Goal: Information Seeking & Learning: Learn about a topic

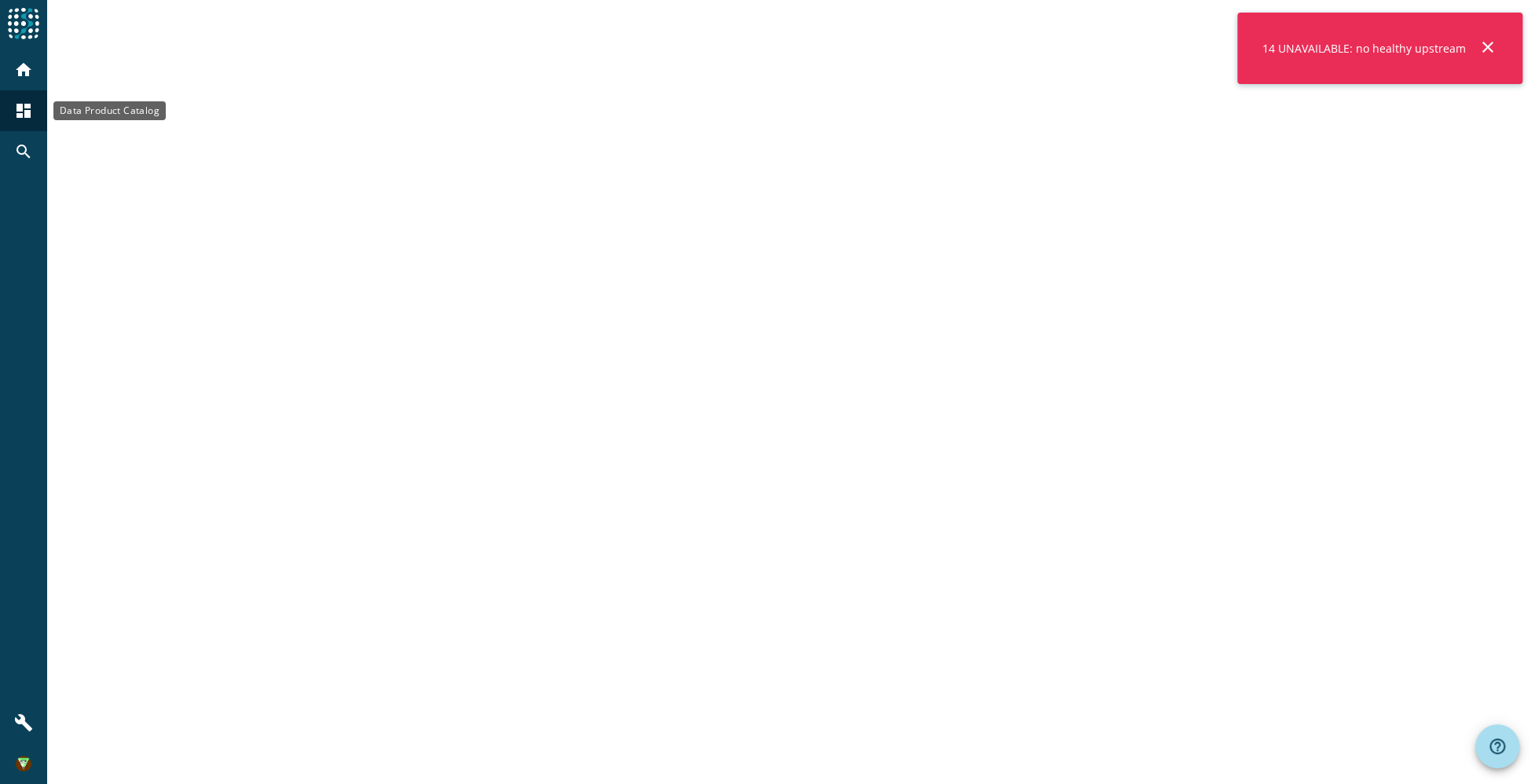
click at [29, 109] on mat-icon "dashboard" at bounding box center [24, 111] width 19 height 19
click at [1487, 48] on mat-icon "close" at bounding box center [1487, 48] width 19 height 19
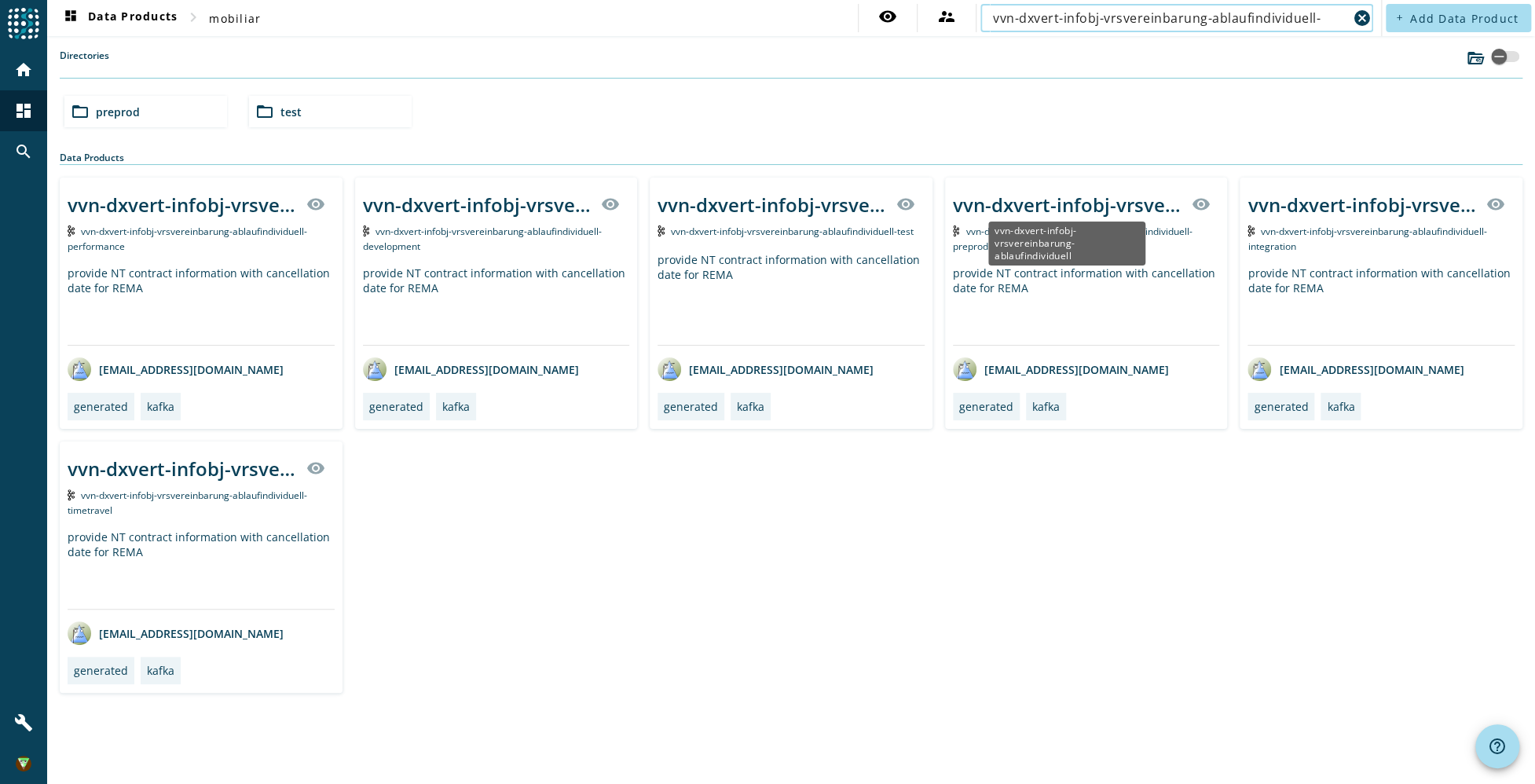
type input "vvn-dxvert-infobj-vrsvereinbarung-ablaufindividuell-"
click at [1107, 201] on div "vvn-dxvert-infobj-vrsvereinbarung-ablaufindividuell" at bounding box center [1066, 204] width 229 height 26
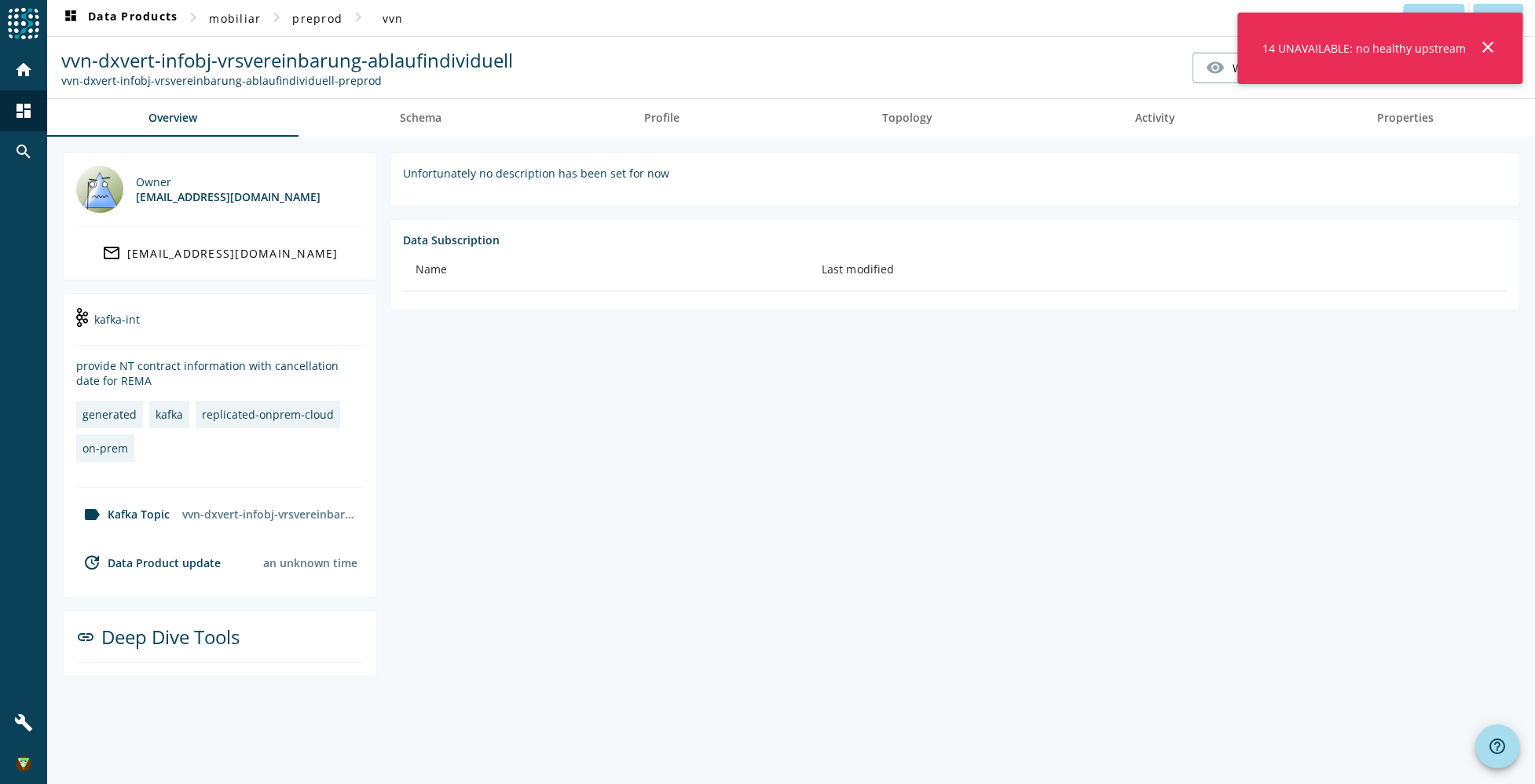
click at [1481, 45] on mat-icon "close" at bounding box center [1487, 48] width 19 height 19
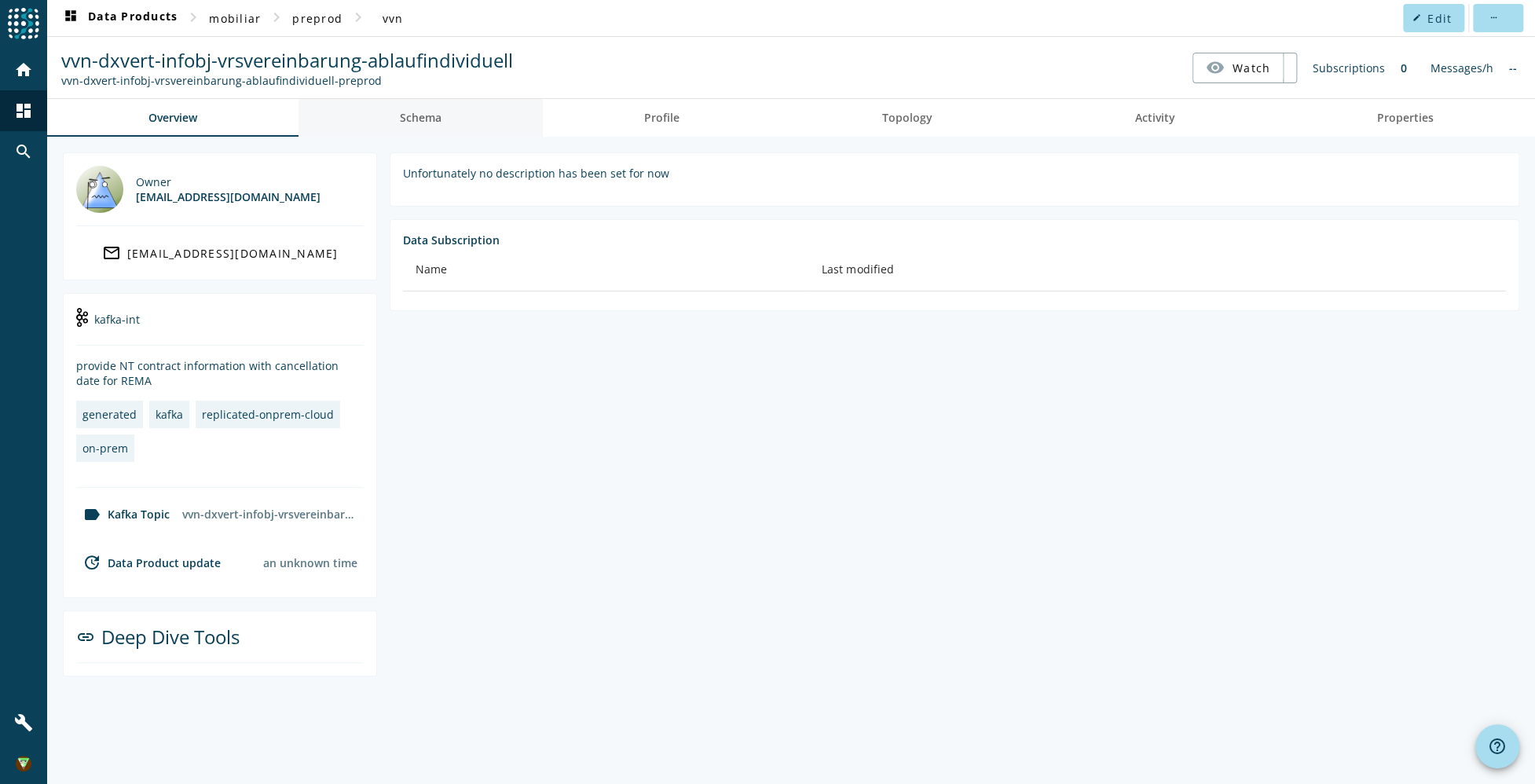
click at [432, 124] on span "Schema" at bounding box center [421, 118] width 42 height 38
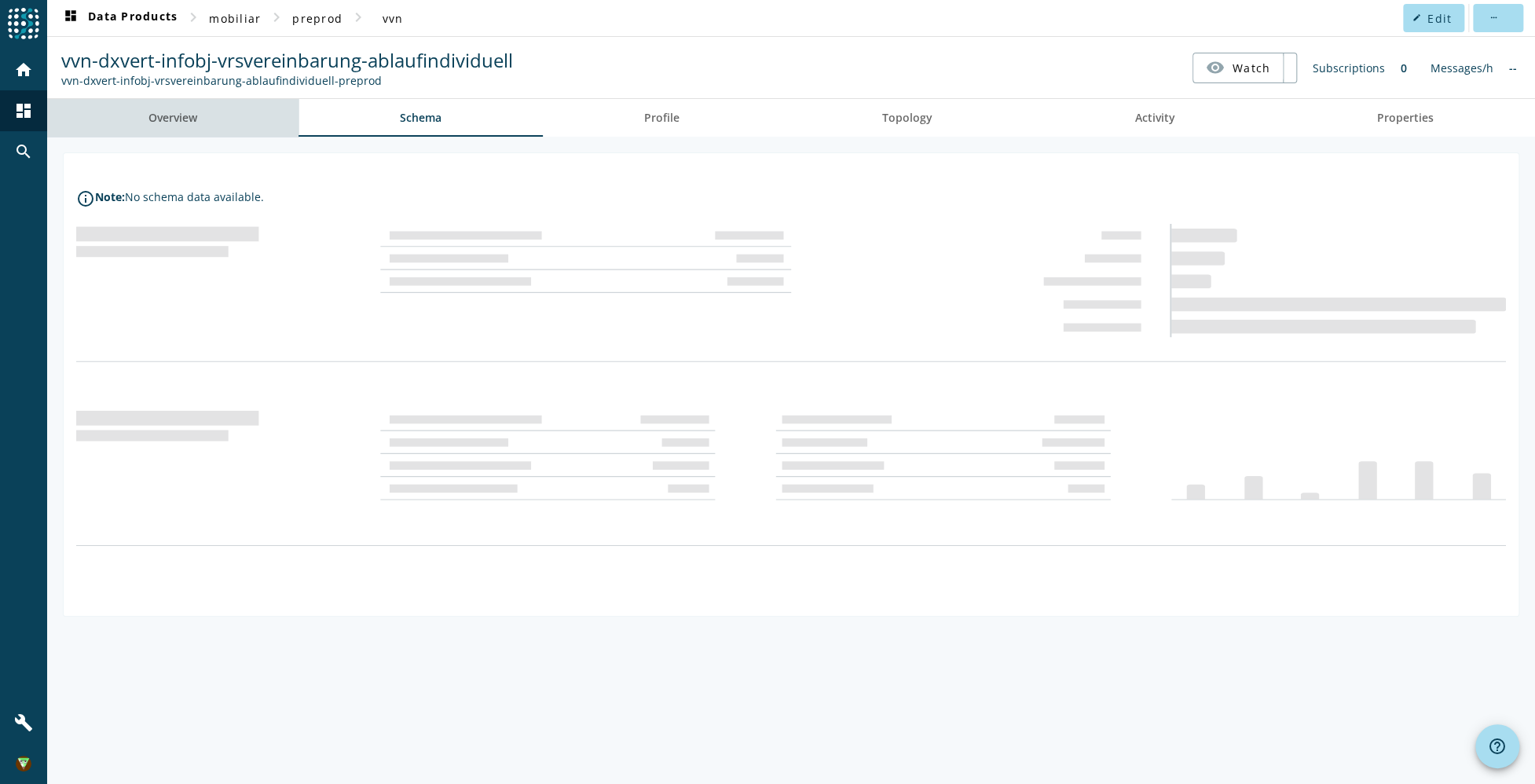
click at [199, 127] on link "Overview" at bounding box center [173, 118] width 251 height 38
click at [249, 14] on span "mobiliar" at bounding box center [235, 19] width 52 height 15
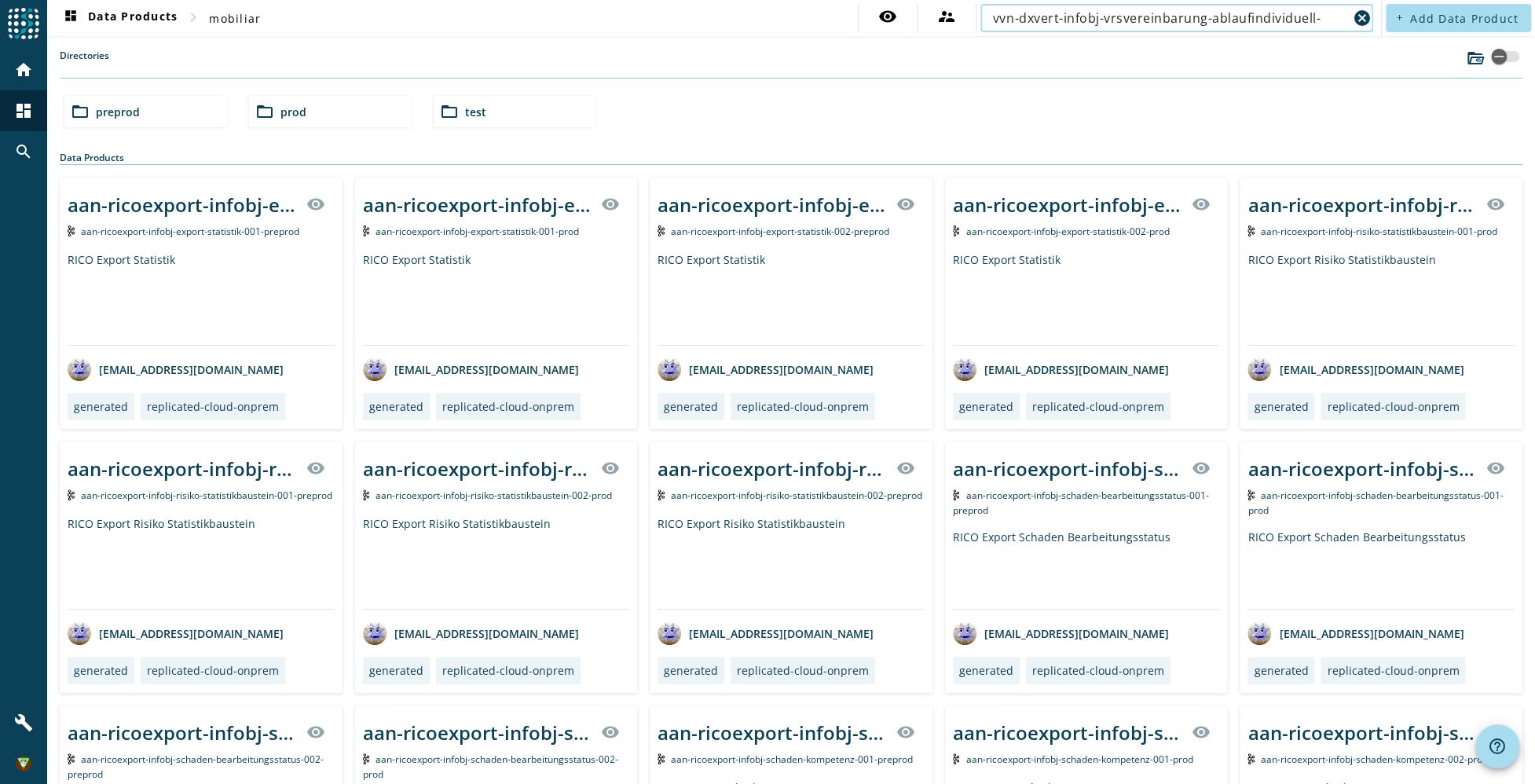
type input "vvn-dxvert-infobj-vrsvereinbarung-ablaufindividuell-"
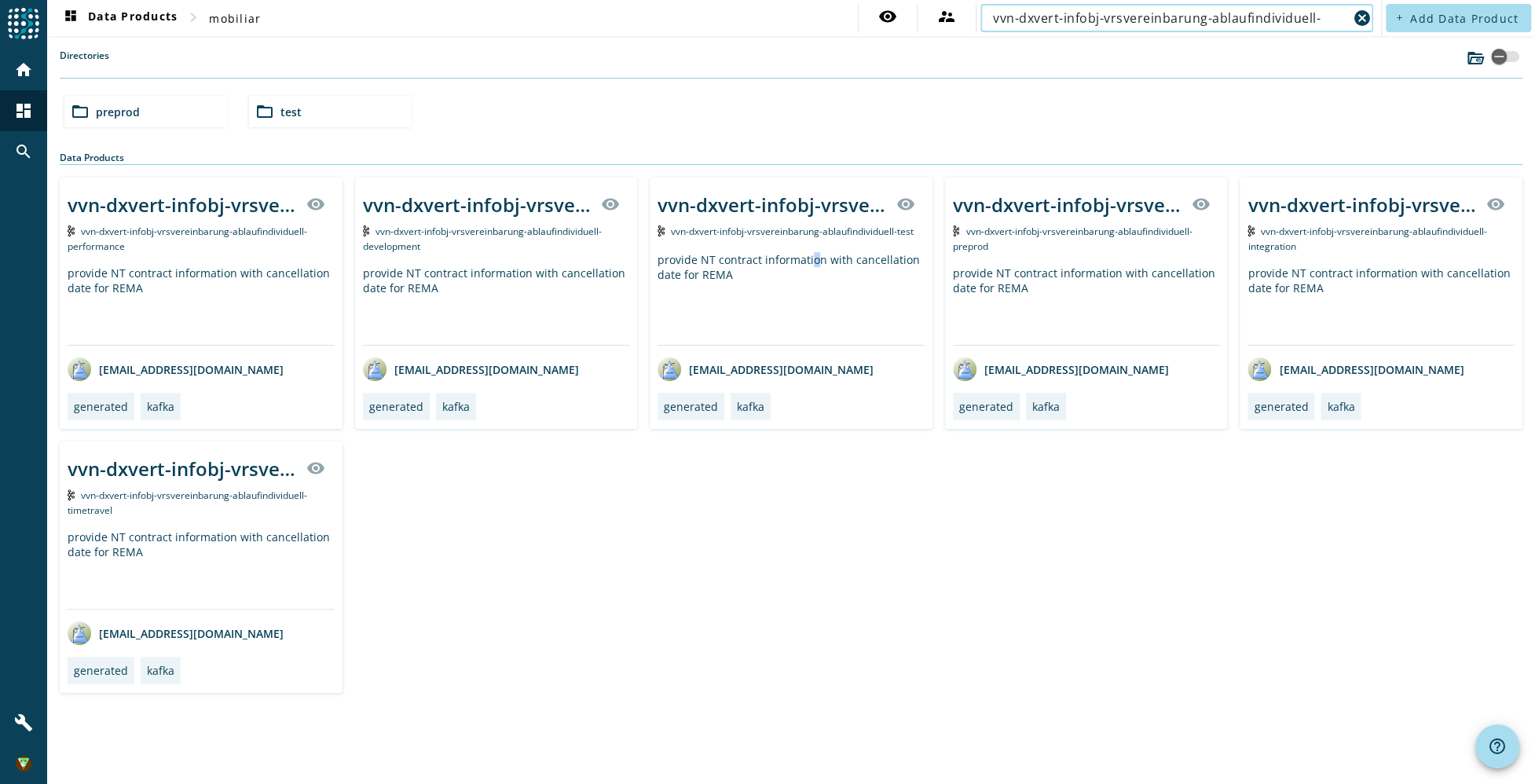
click at [809, 247] on div "vvn-dxvert-infobj-vrsvereinbarung-ablaufindividuell visibility vvn-dxvert-infob…" at bounding box center [790, 303] width 282 height 251
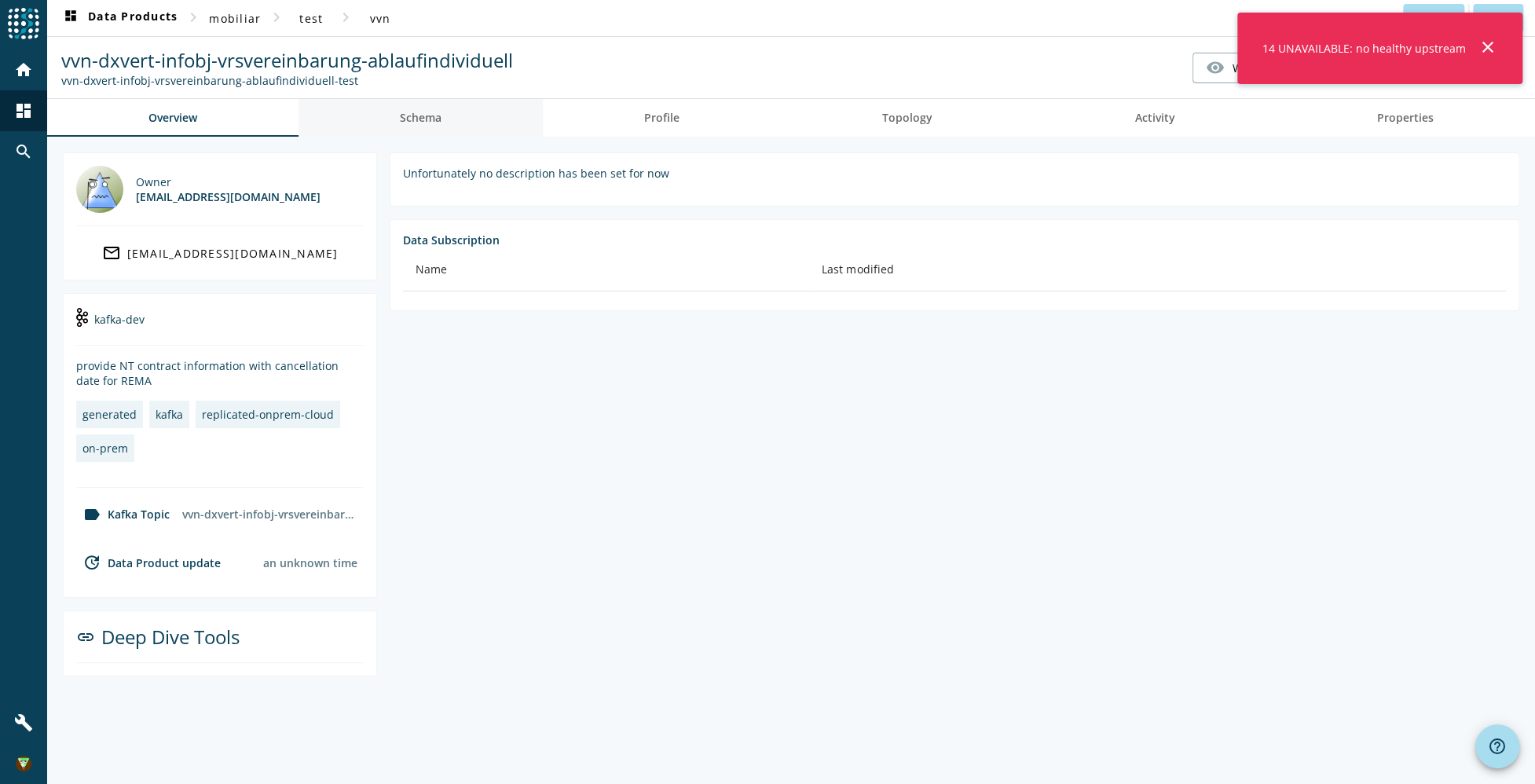
click at [459, 116] on link "Schema" at bounding box center [420, 118] width 244 height 38
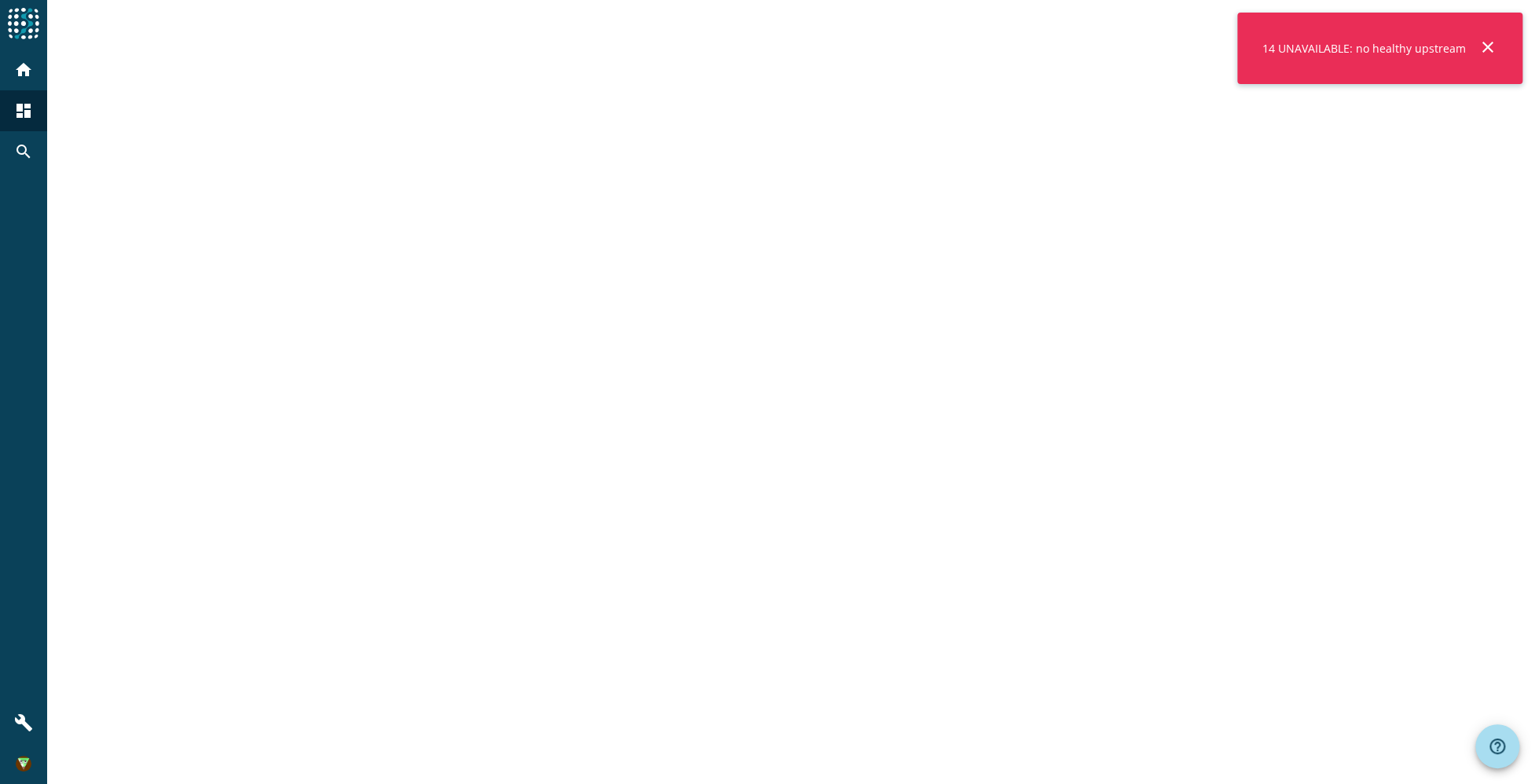
click at [1490, 49] on mat-icon "close" at bounding box center [1487, 48] width 19 height 19
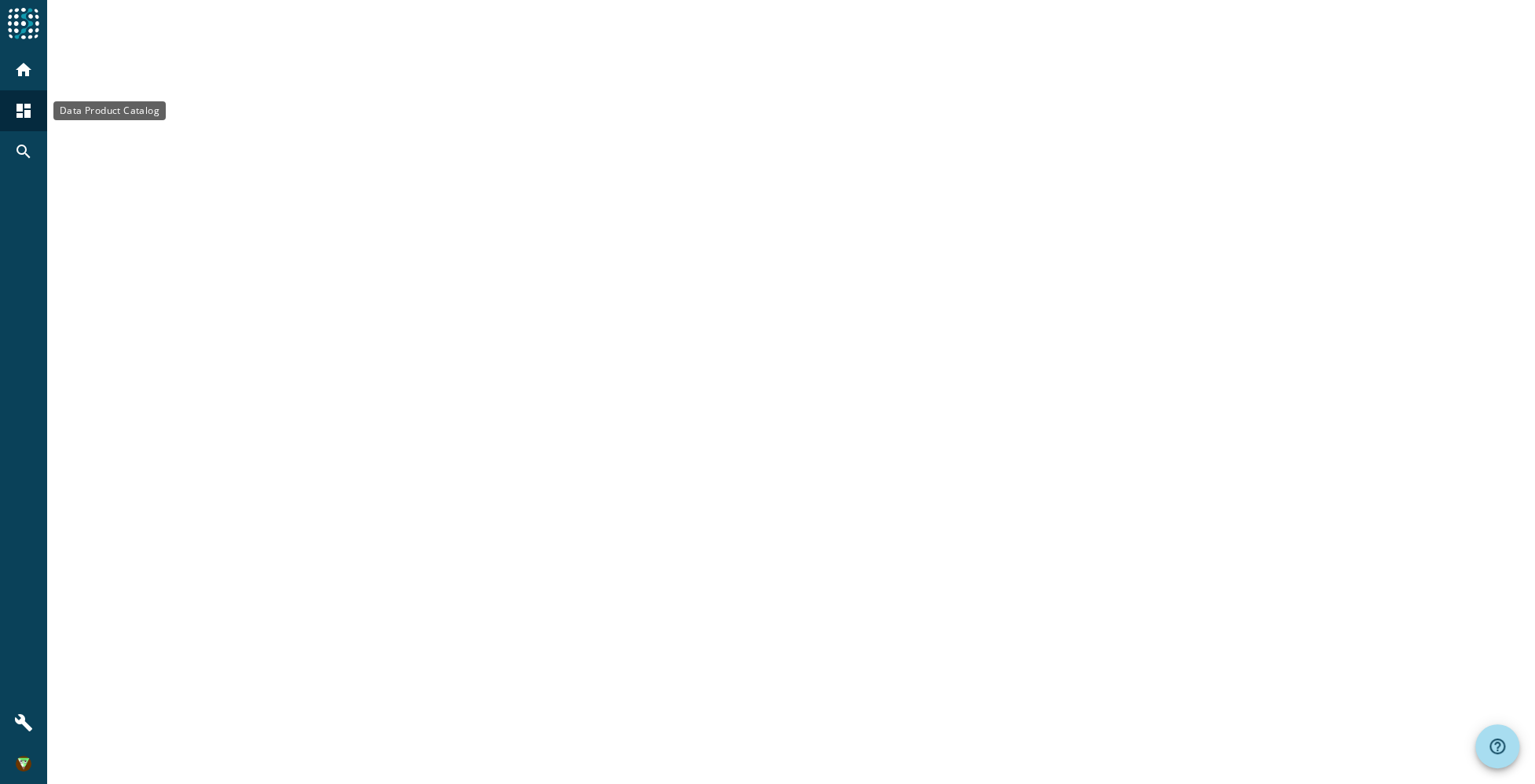
click at [20, 124] on div "dashboard" at bounding box center [23, 110] width 41 height 41
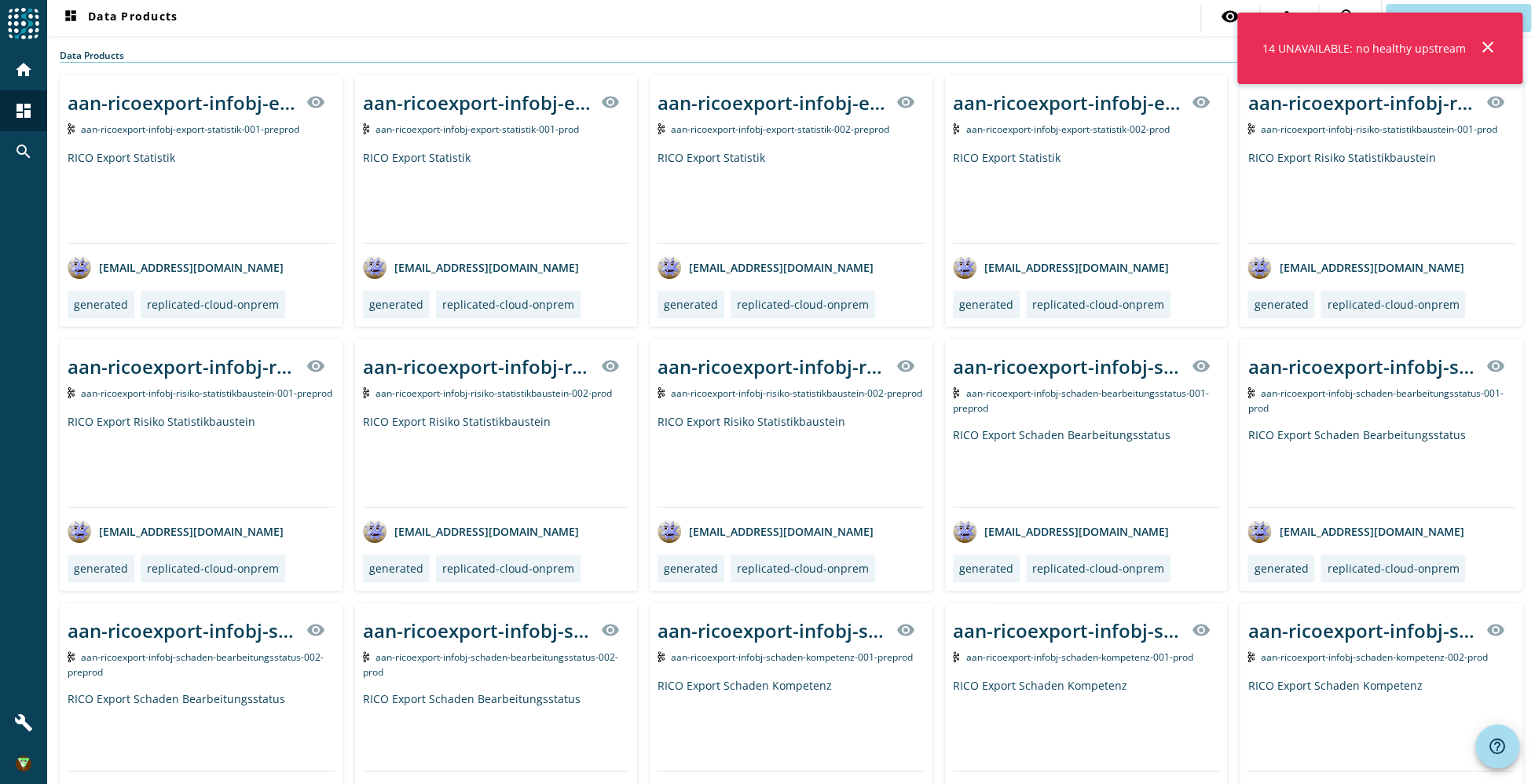
click at [1500, 52] on div "14 UNAVAILABLE: no healthy upstream close" at bounding box center [1380, 48] width 285 height 71
click at [1490, 48] on mat-icon "close" at bounding box center [1487, 48] width 19 height 19
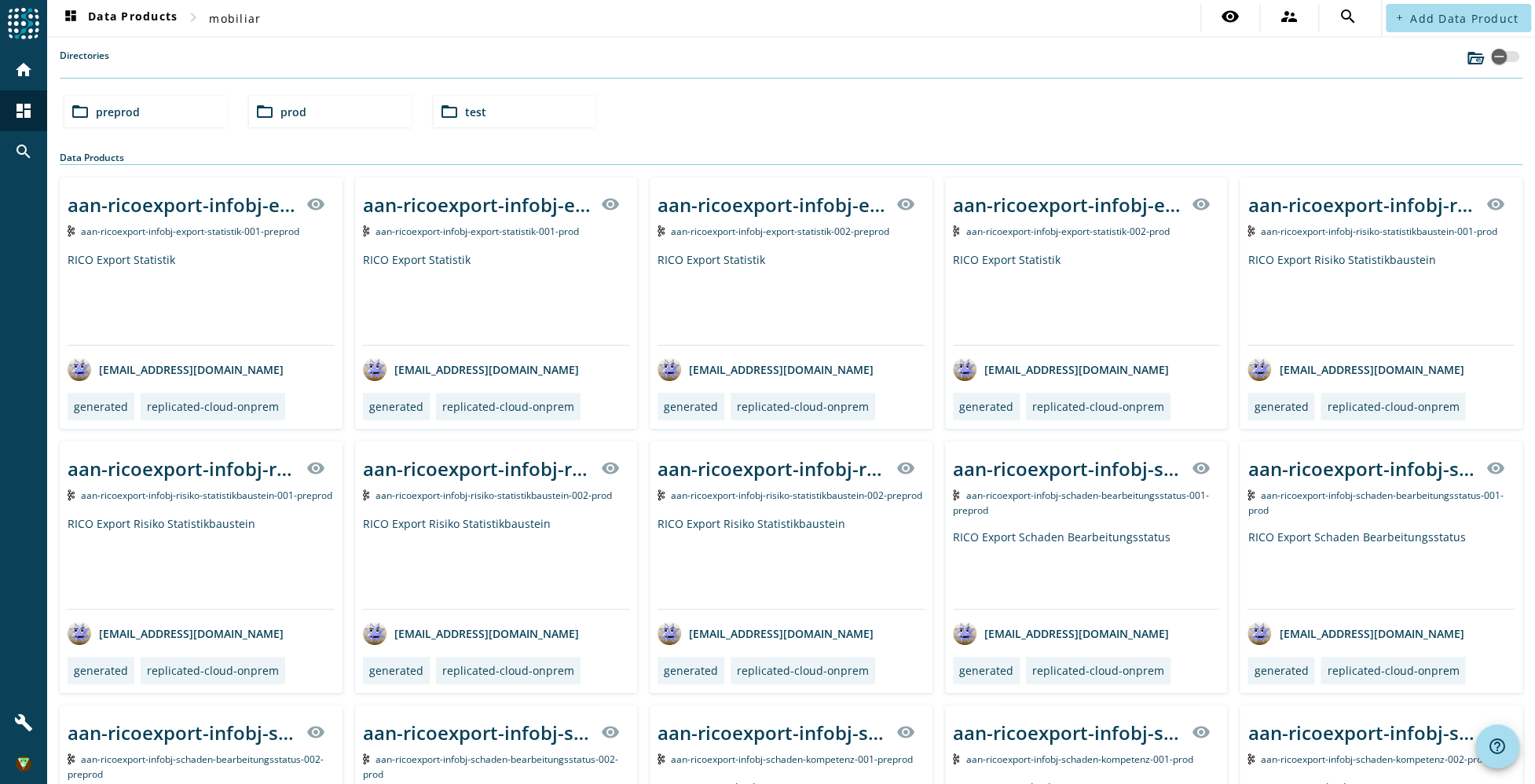
click at [199, 115] on div "folder_open preprod" at bounding box center [145, 111] width 163 height 31
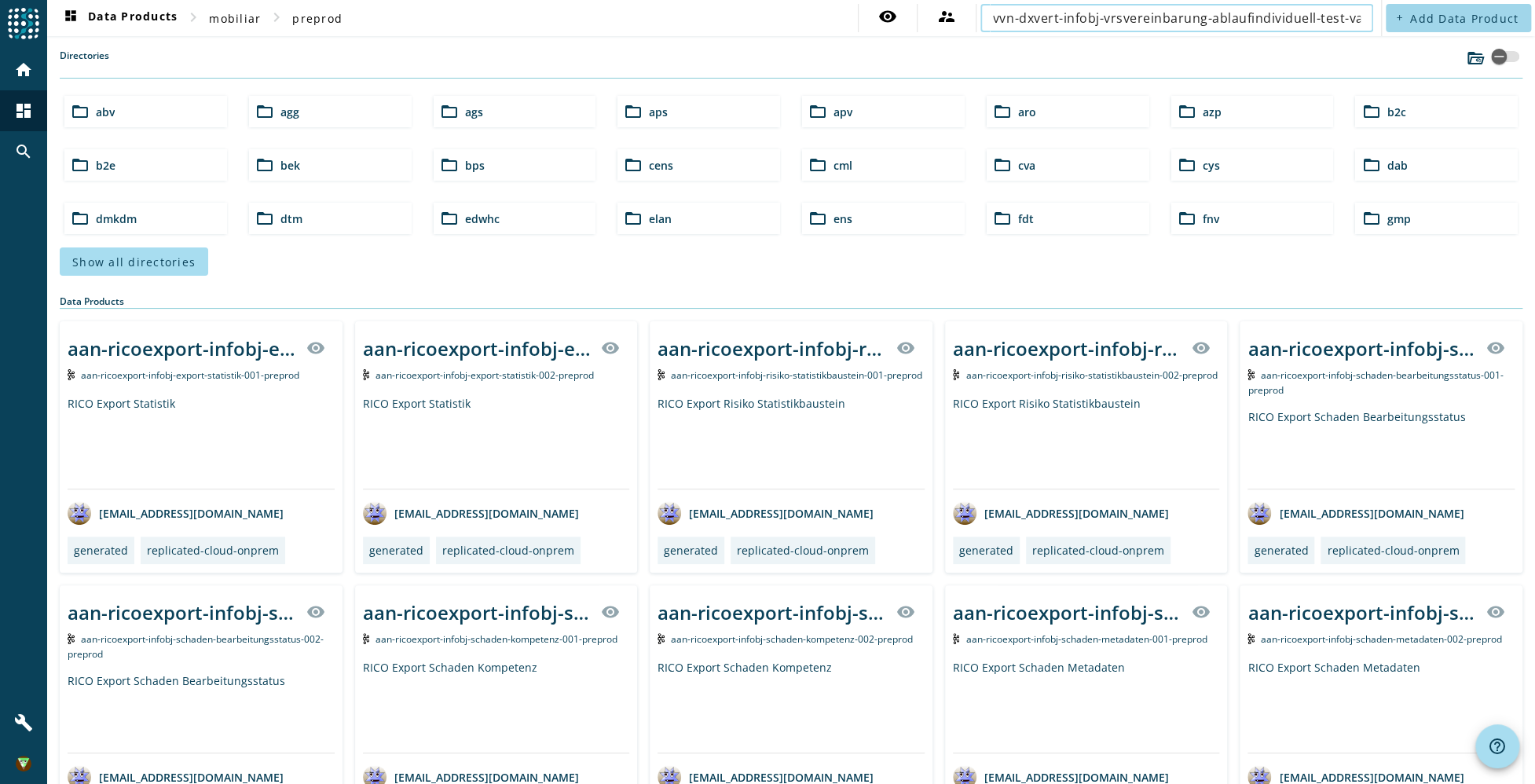
scroll to position [0, 29]
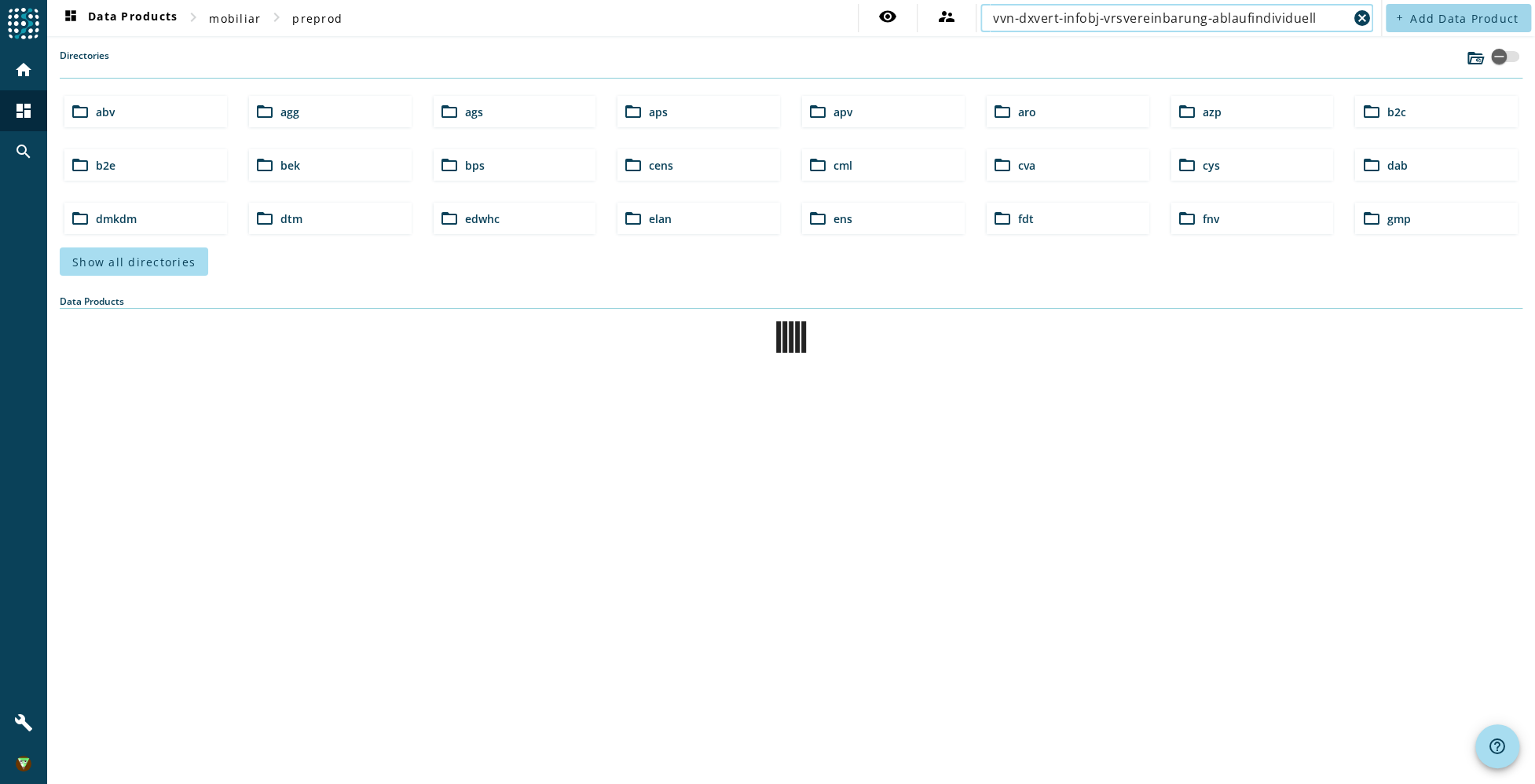
type input "vvn-dxvert-infobj-vrsvereinbarung-ablaufindividuell"
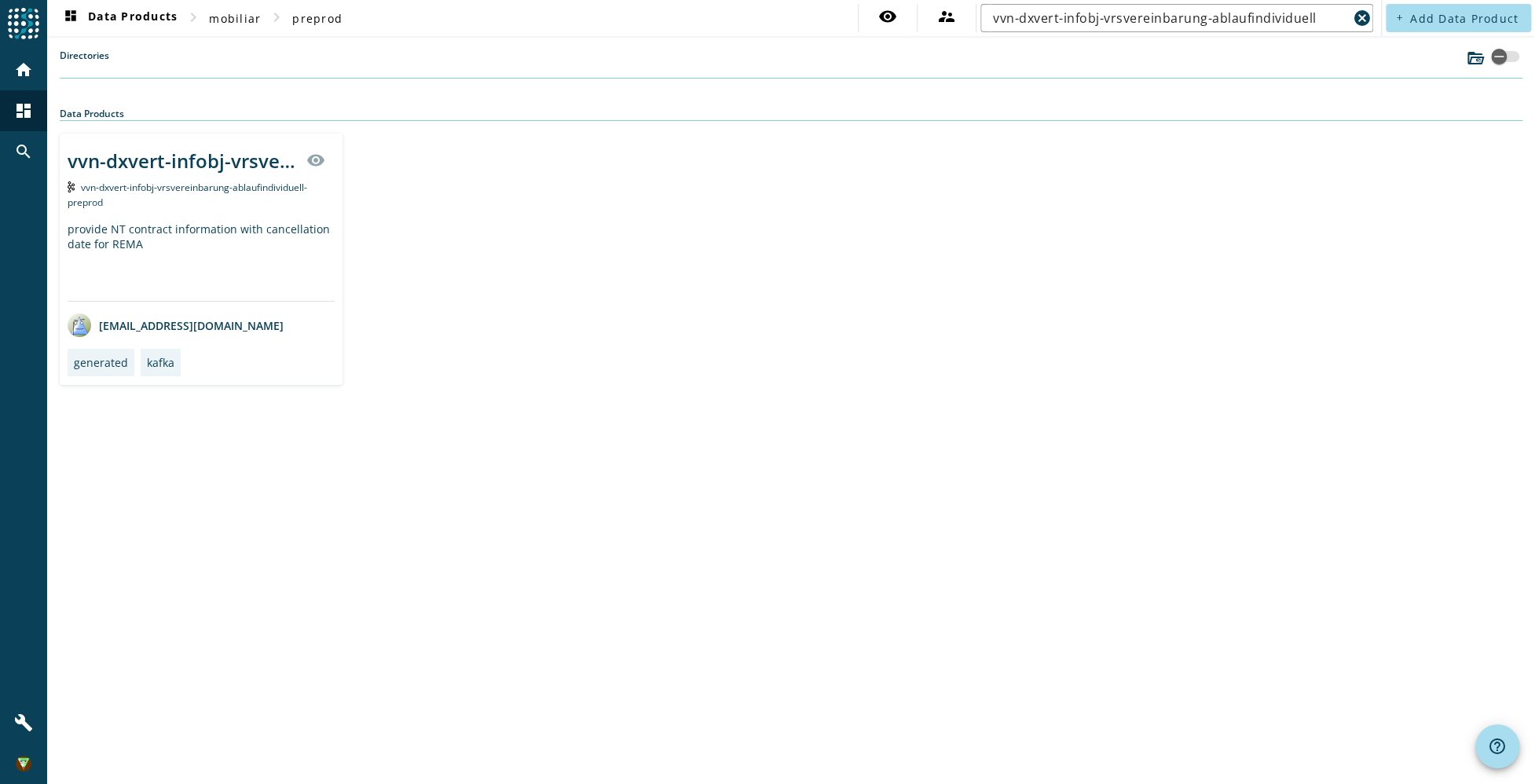
click at [186, 250] on div "provide NT contract information with cancellation date for REMA" at bounding box center [201, 260] width 267 height 79
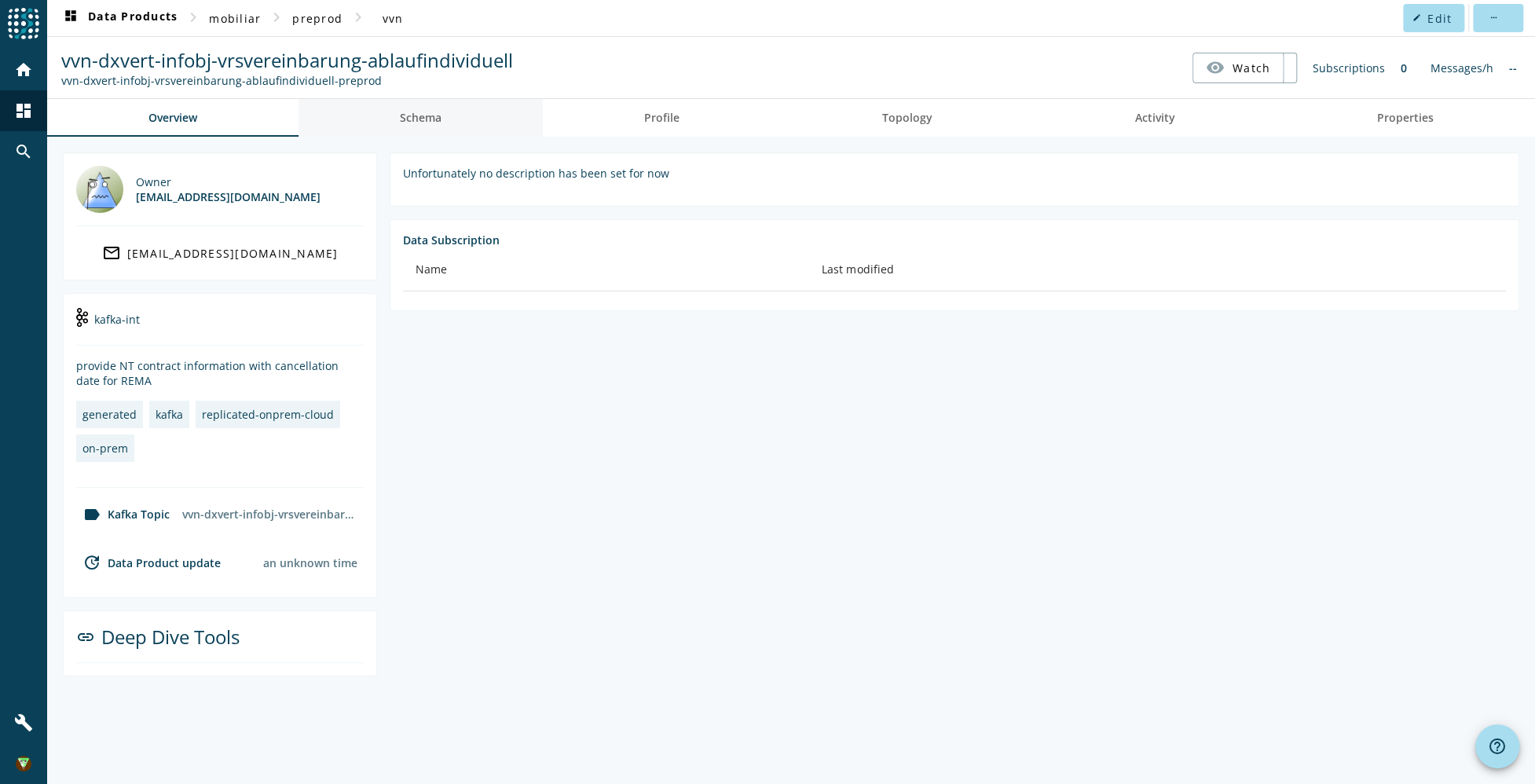
click at [458, 105] on link "Schema" at bounding box center [420, 118] width 244 height 38
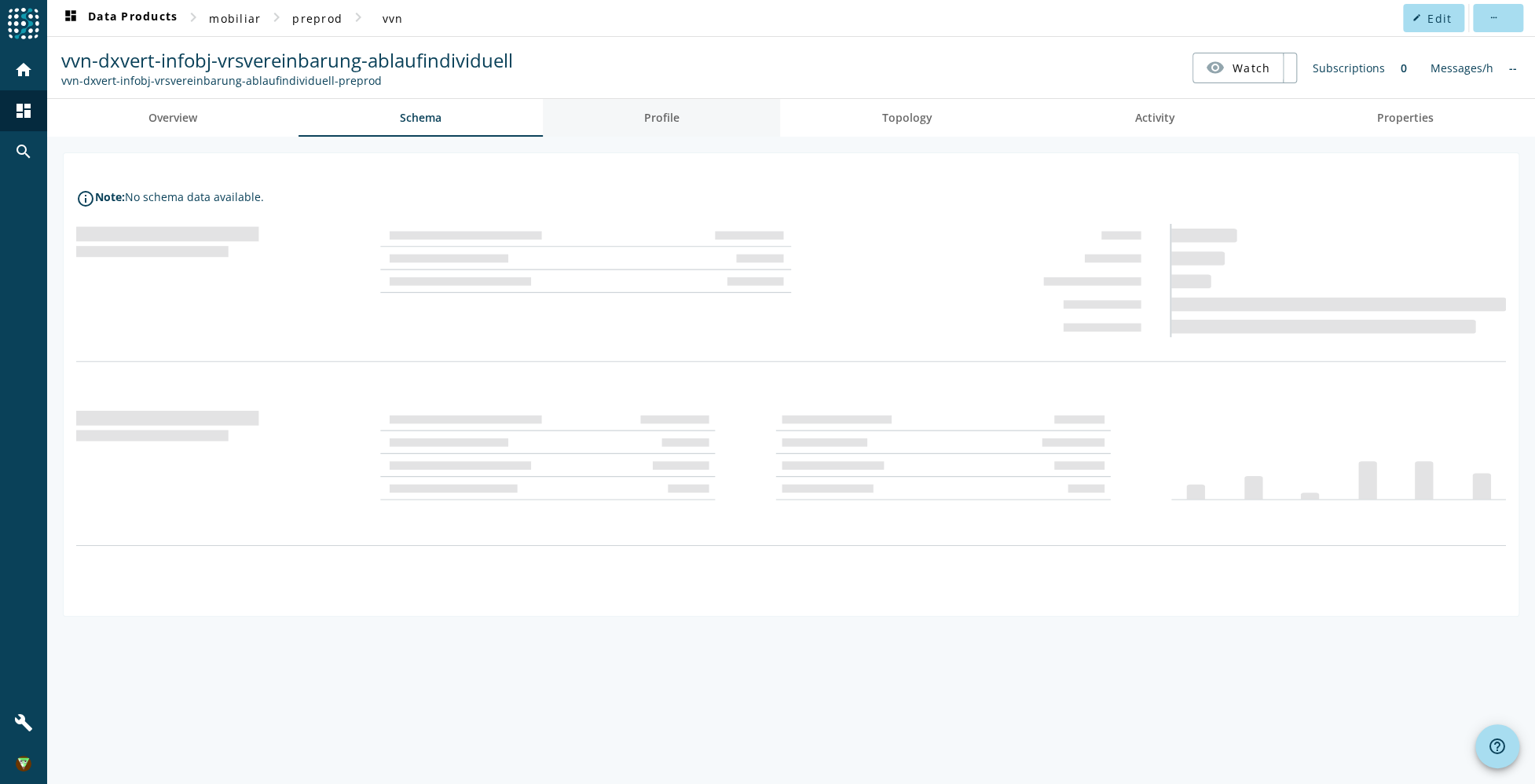
click at [684, 112] on link "Profile" at bounding box center [662, 118] width 238 height 38
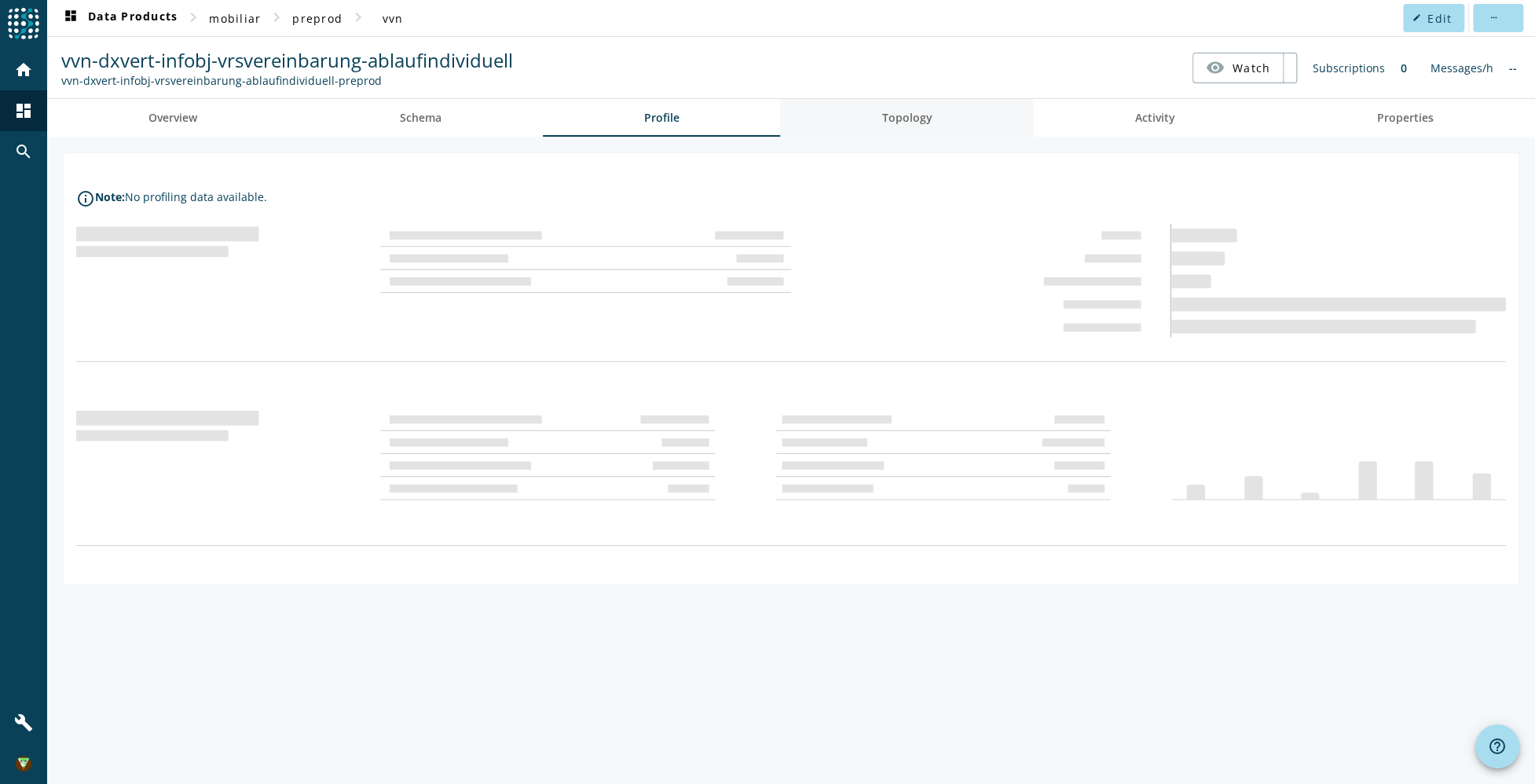
click at [937, 110] on link "Topology" at bounding box center [907, 118] width 253 height 38
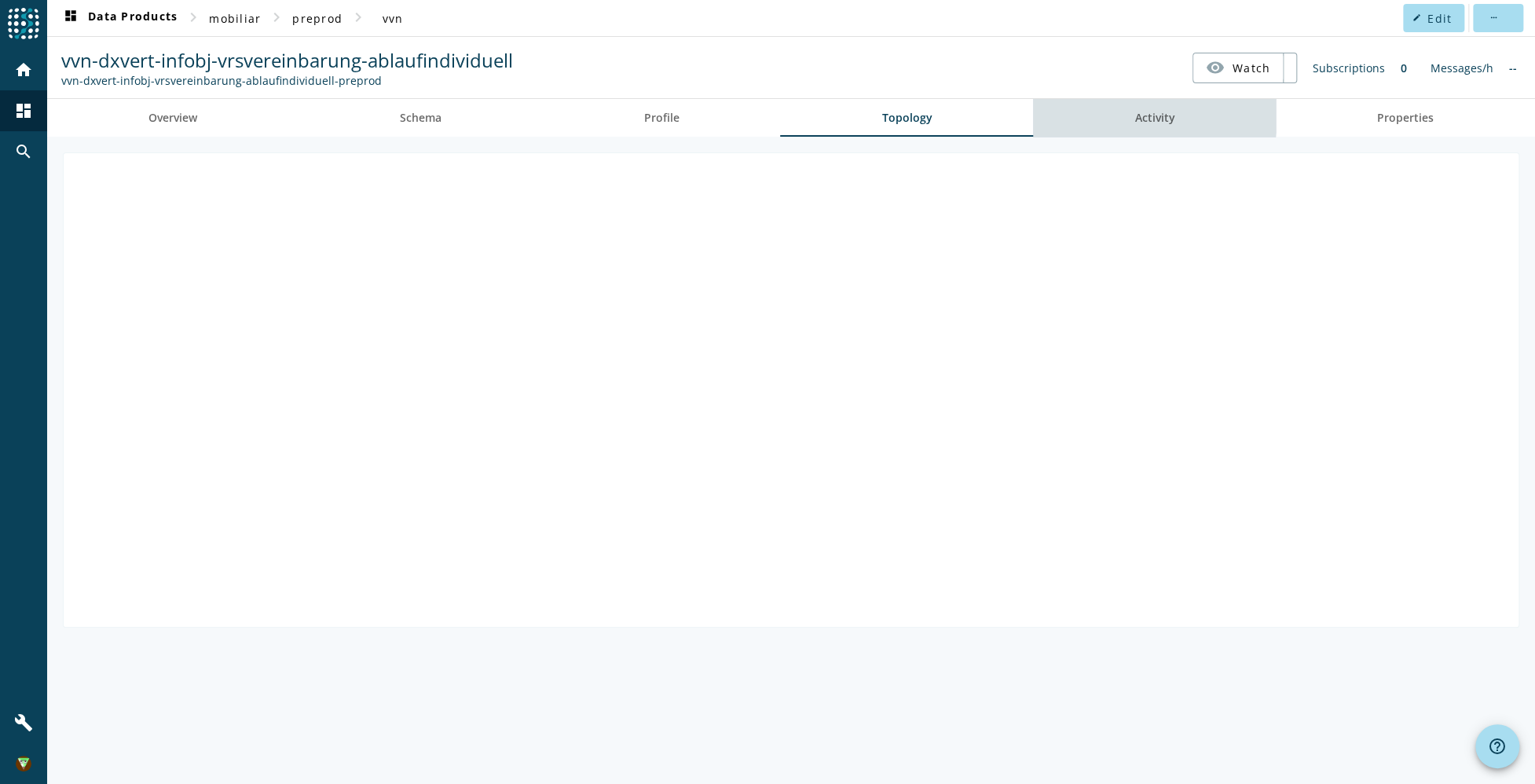
drag, startPoint x: 1125, startPoint y: 110, endPoint x: 1233, endPoint y: 112, distance: 108.0
click at [1125, 109] on link "Activity" at bounding box center [1154, 118] width 242 height 38
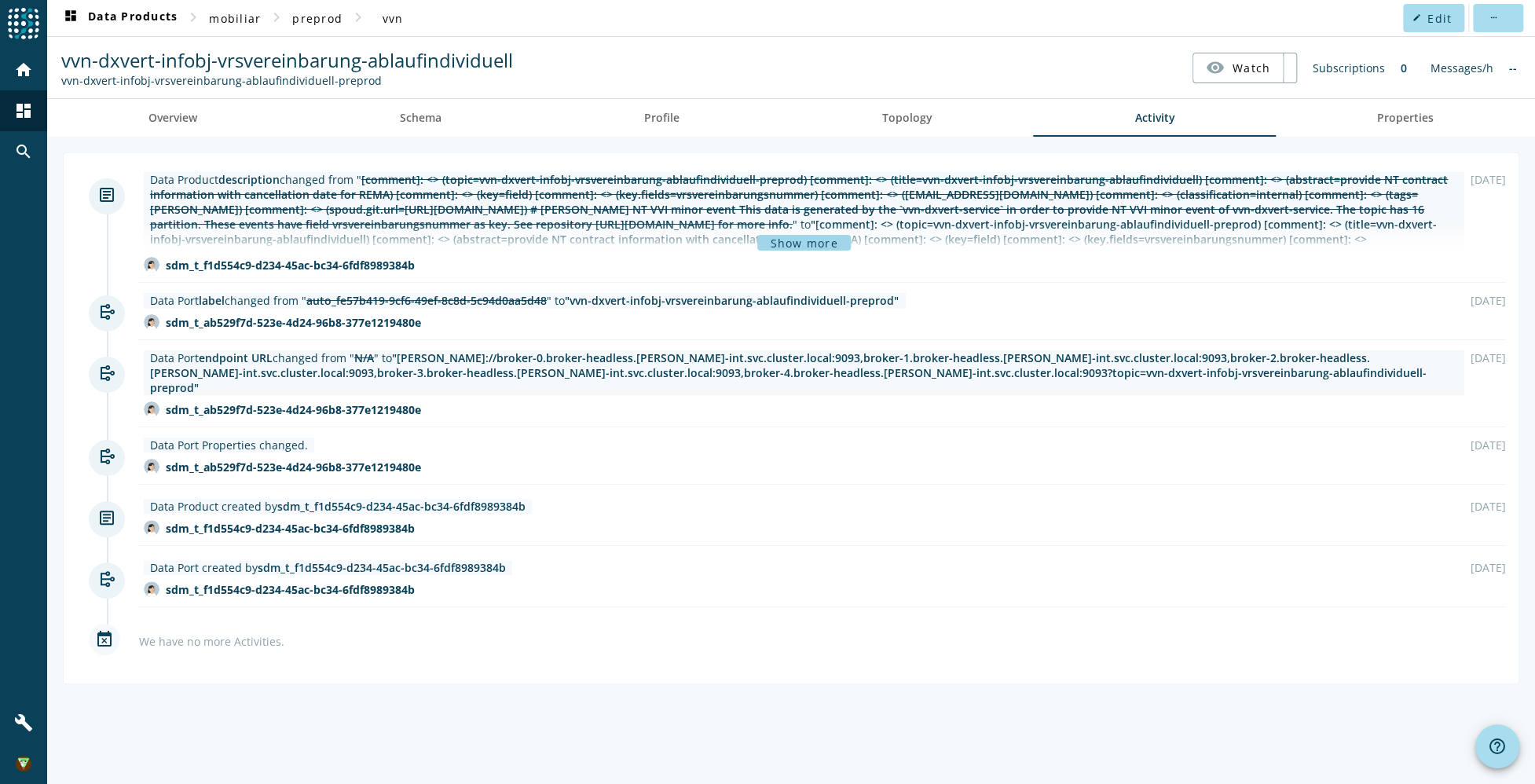
click at [770, 245] on span "Show more" at bounding box center [803, 243] width 67 height 11
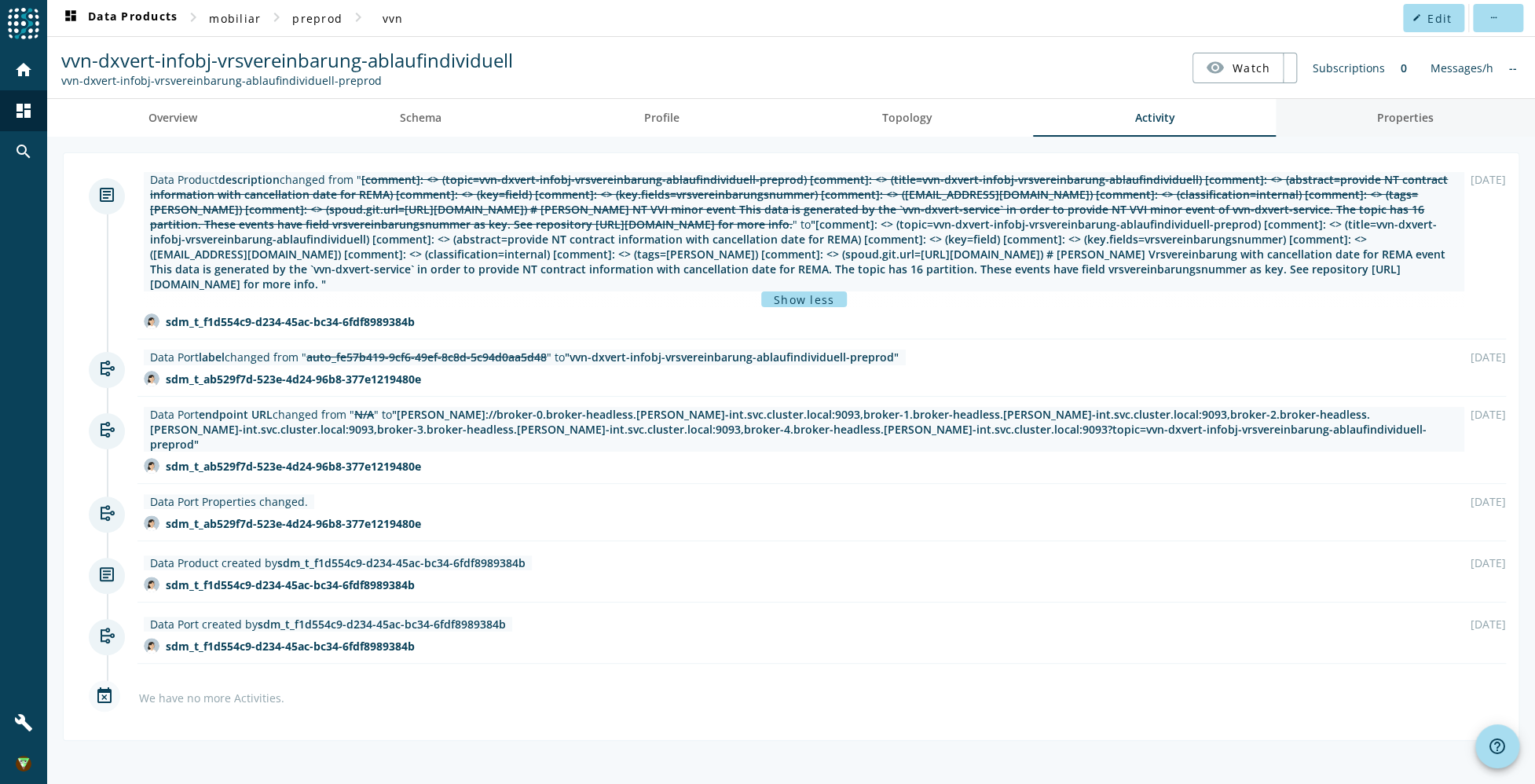
click at [1395, 124] on span "Properties" at bounding box center [1405, 118] width 56 height 11
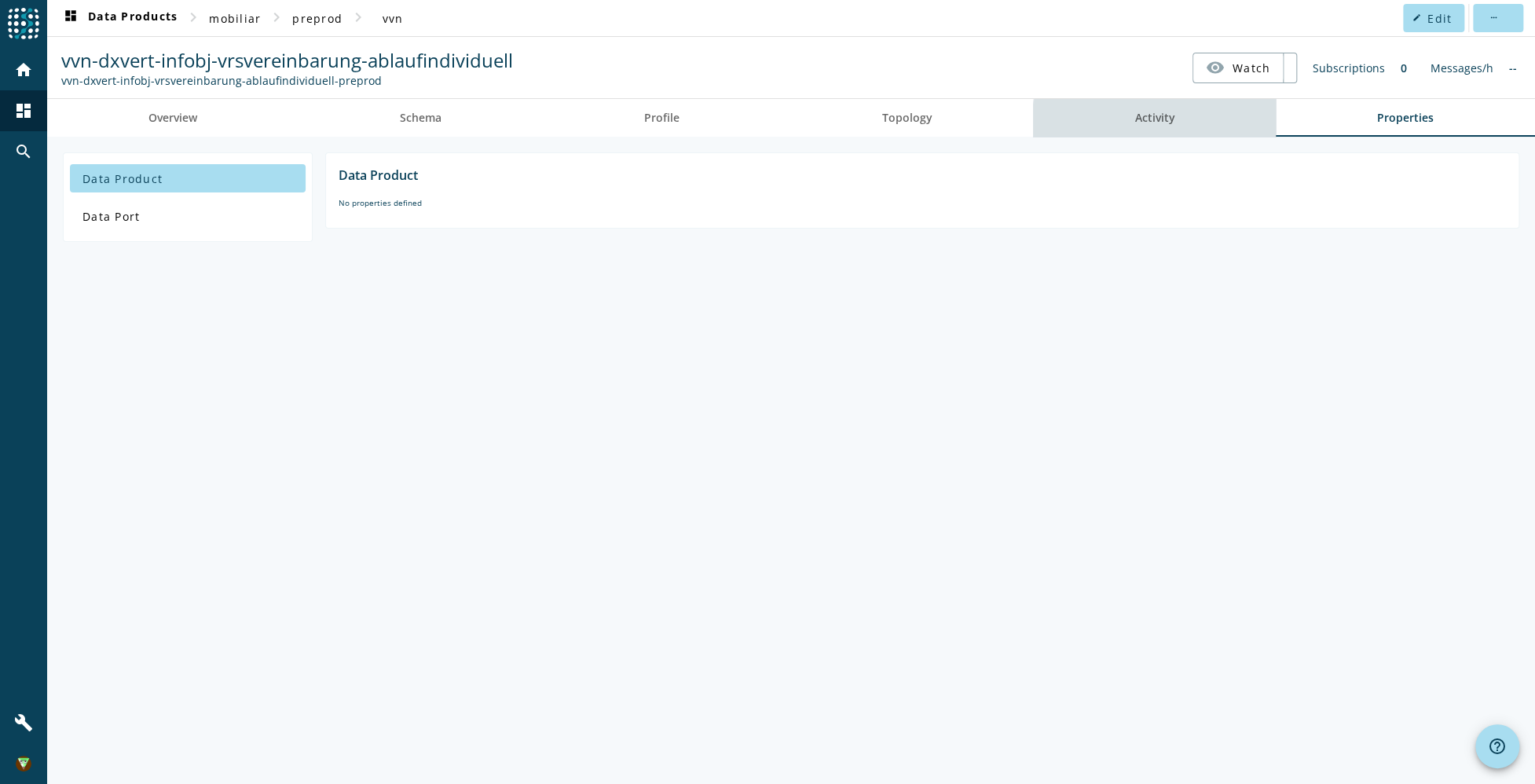
click at [1227, 122] on link "Activity" at bounding box center [1154, 118] width 242 height 38
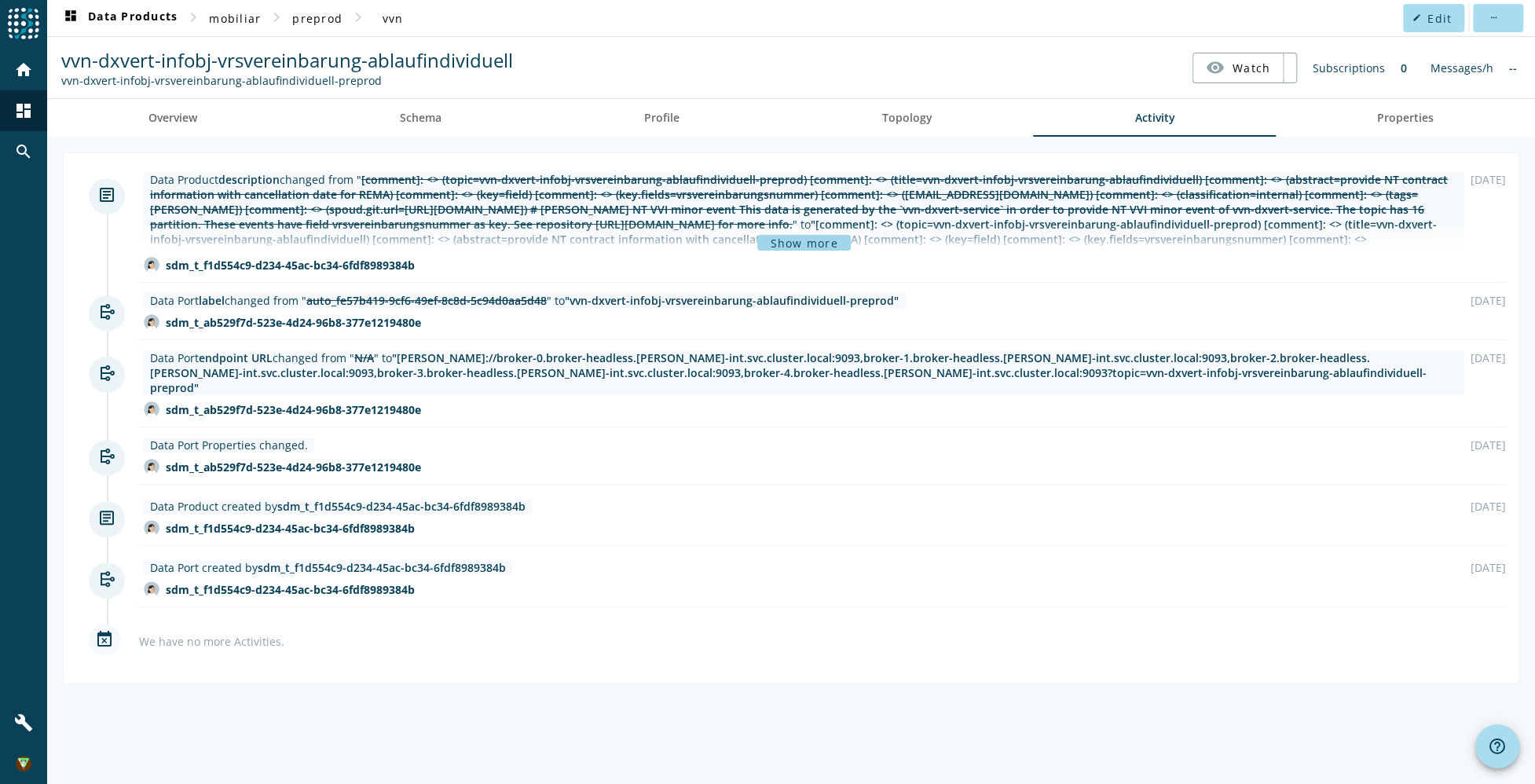
click at [799, 249] on span "Show more" at bounding box center [803, 243] width 67 height 11
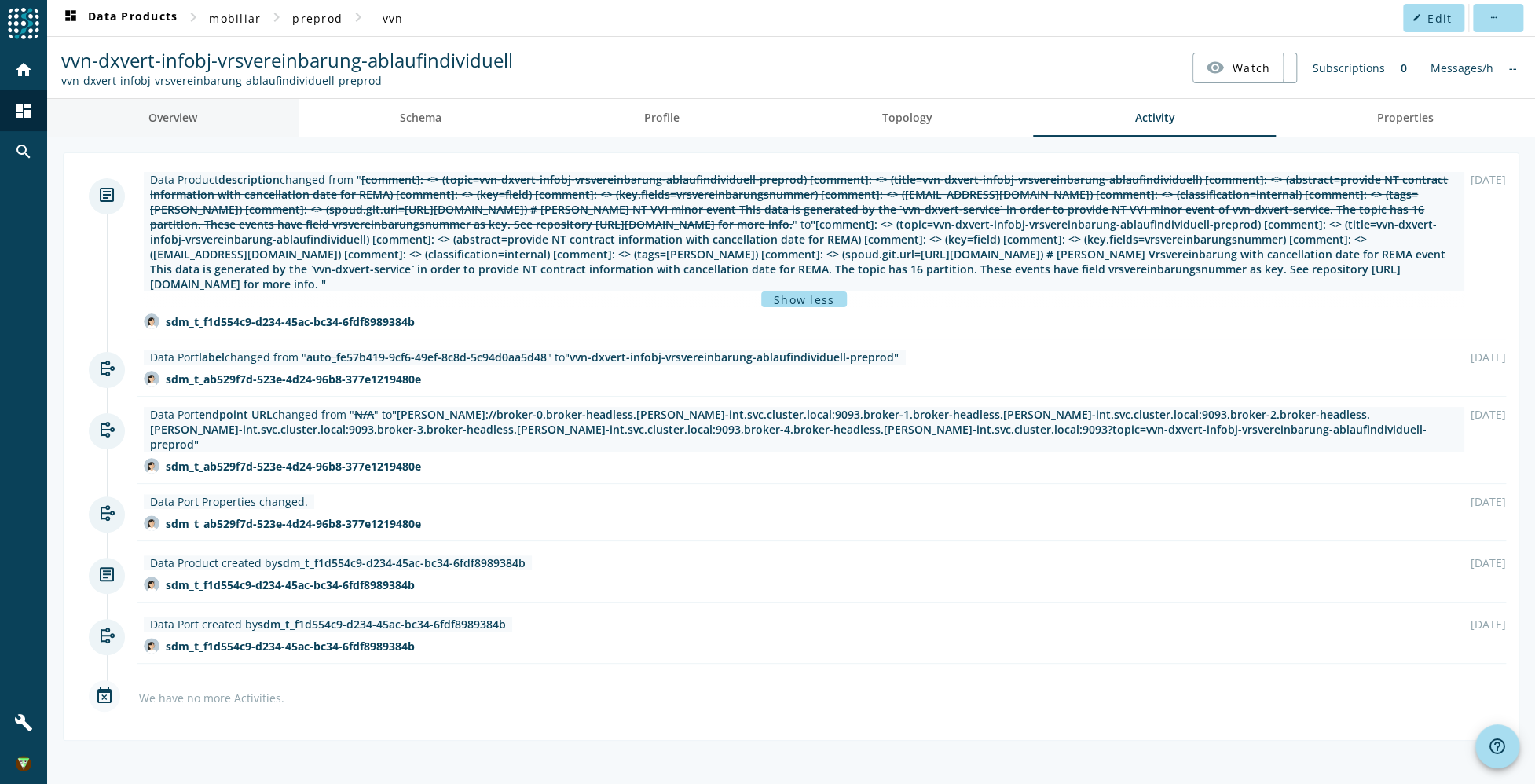
click at [206, 120] on link "Overview" at bounding box center [173, 118] width 251 height 38
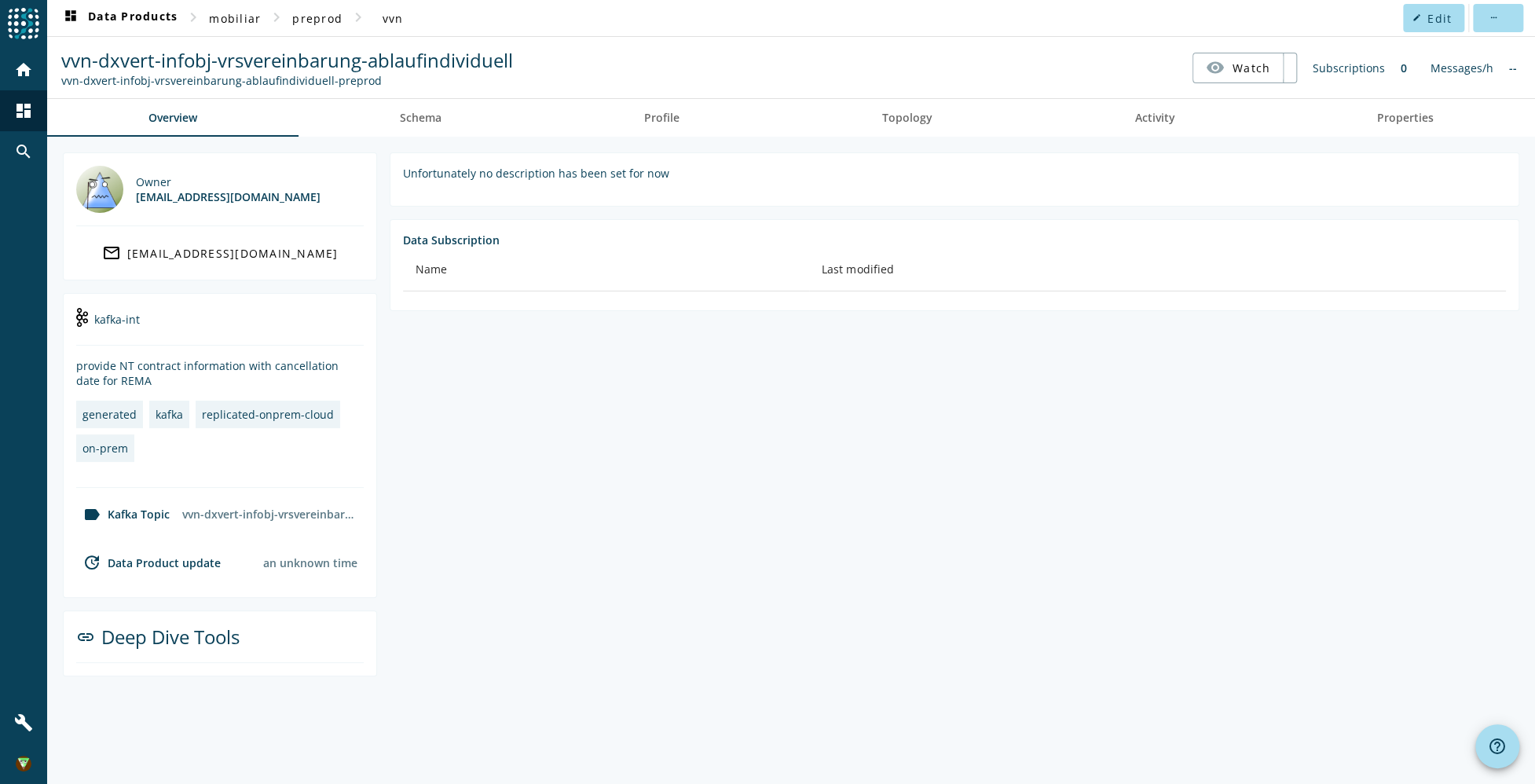
click at [185, 649] on div "link Deep Dive Tools" at bounding box center [220, 642] width 287 height 39
click at [183, 642] on div "link Deep Dive Tools" at bounding box center [220, 642] width 287 height 39
click at [445, 117] on link "Schema" at bounding box center [420, 118] width 244 height 38
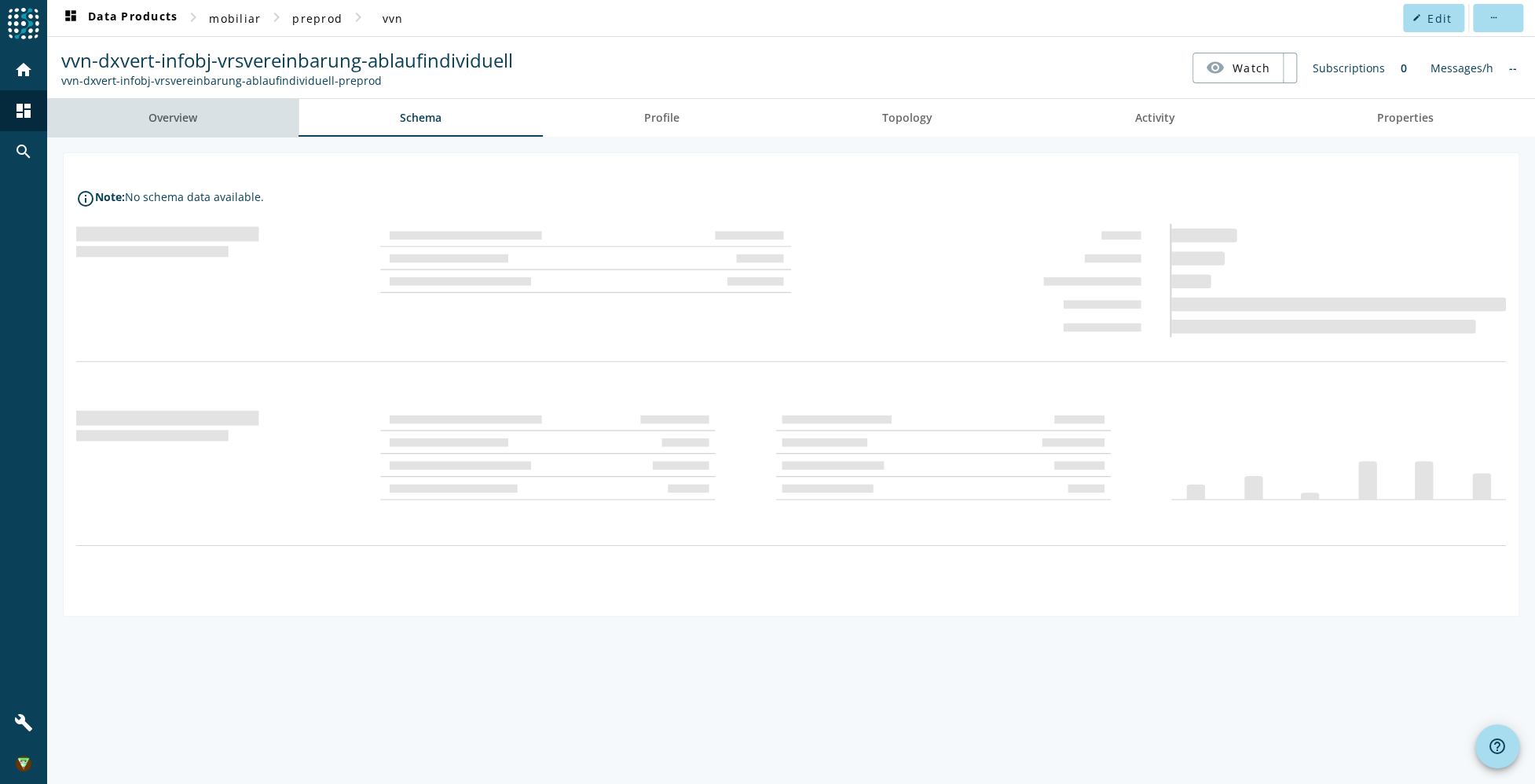
click at [186, 125] on span "Overview" at bounding box center [172, 118] width 48 height 38
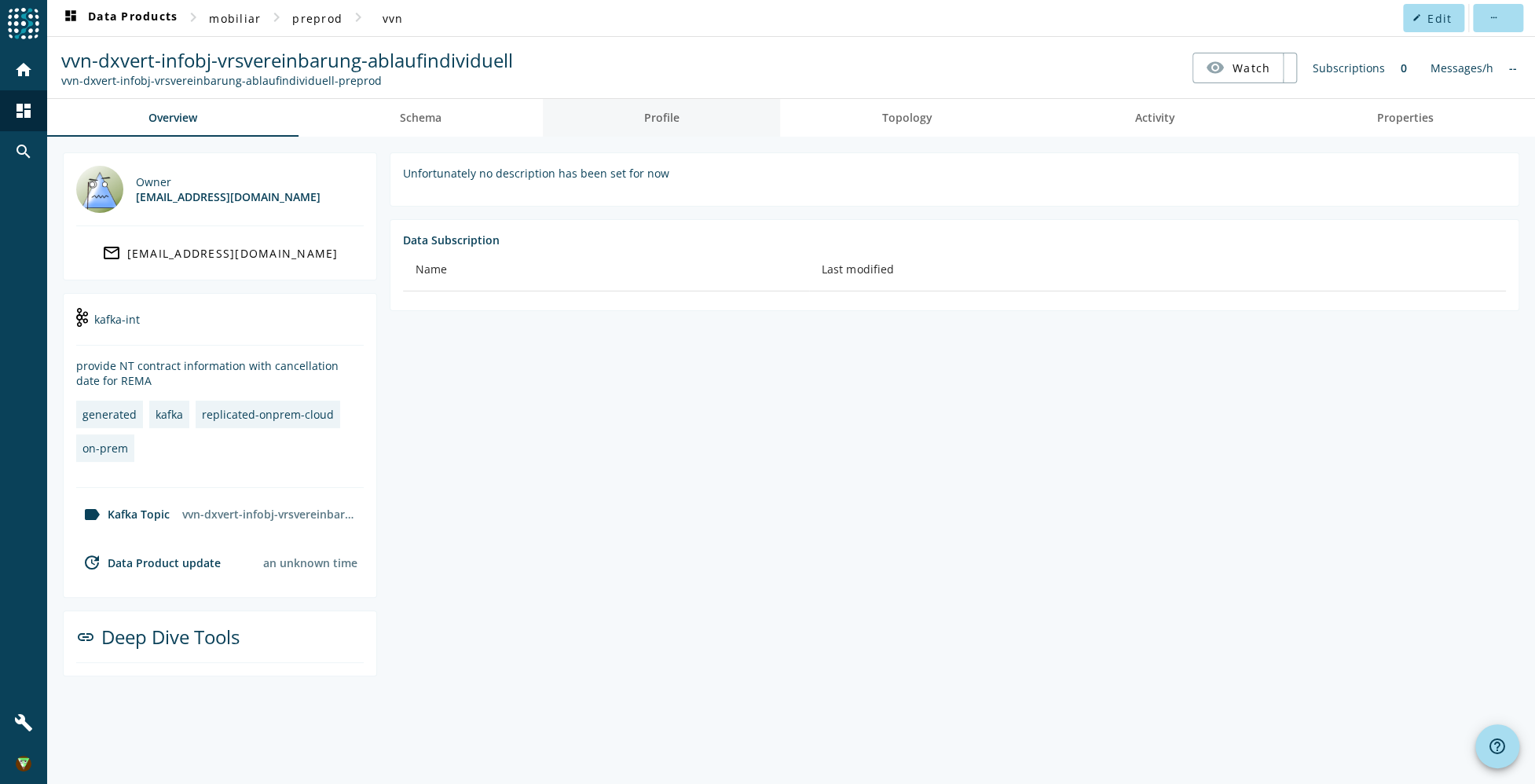
click at [687, 123] on link "Profile" at bounding box center [662, 118] width 238 height 38
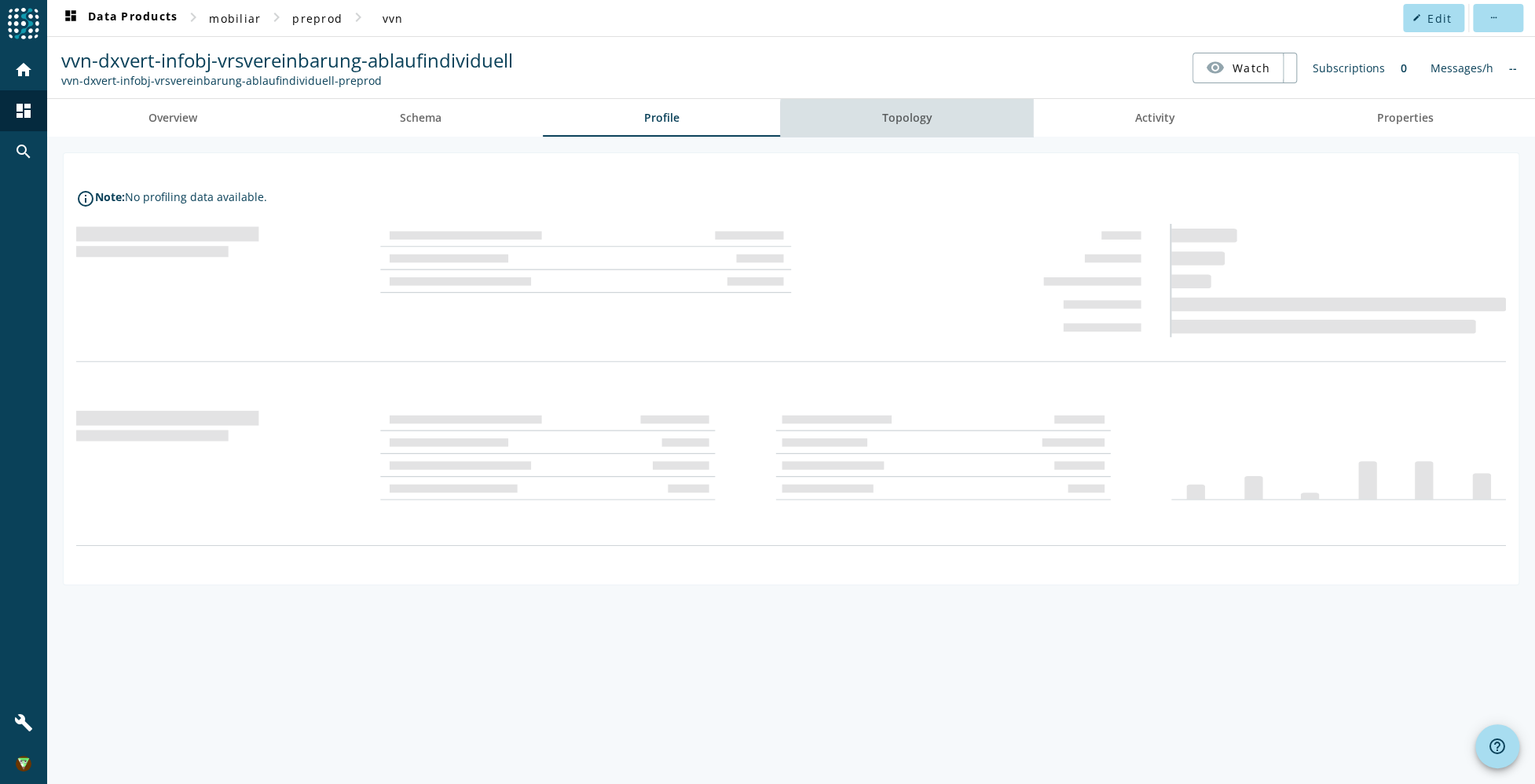
click at [947, 124] on link "Topology" at bounding box center [907, 118] width 253 height 38
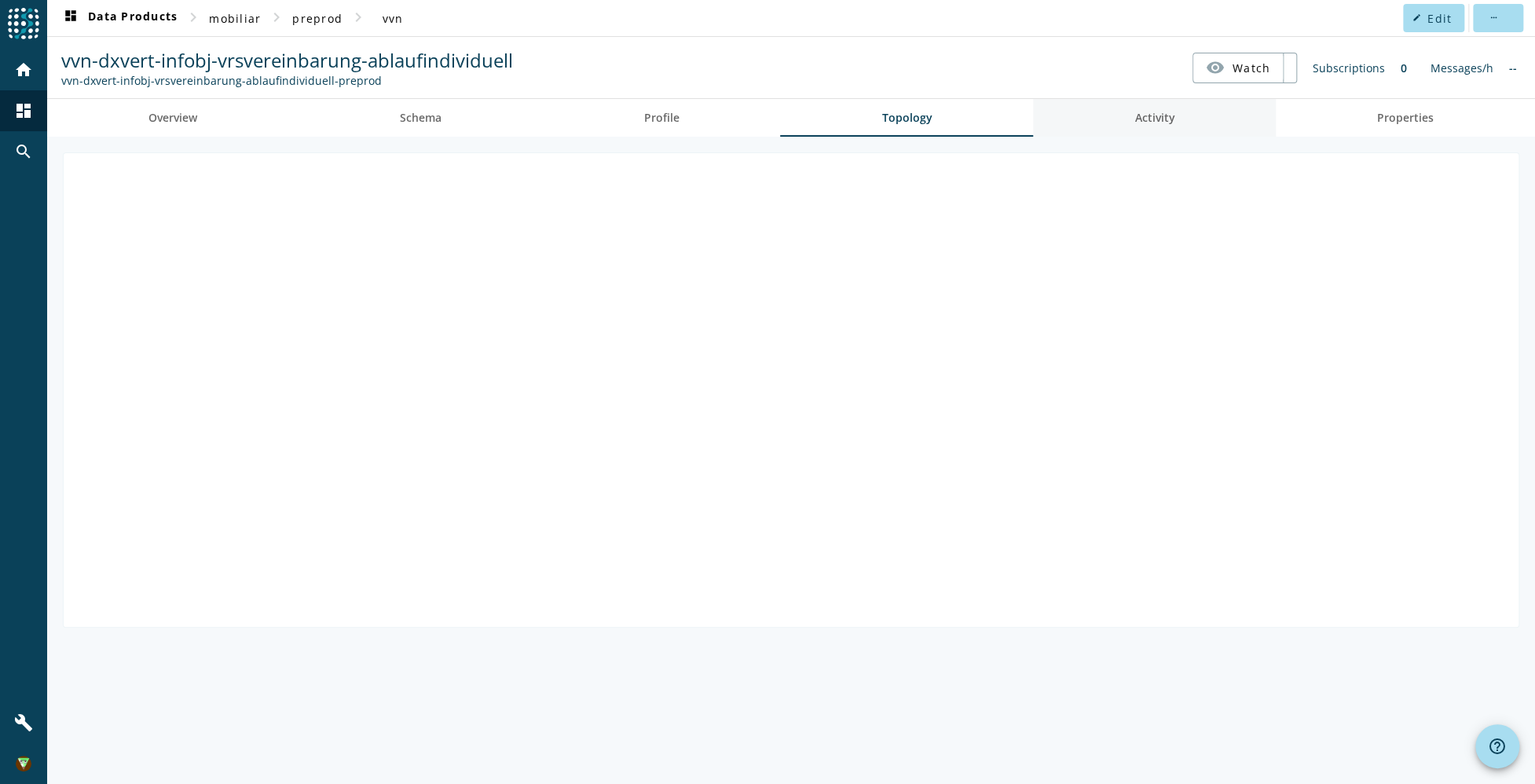
click at [1204, 123] on link "Activity" at bounding box center [1154, 118] width 242 height 38
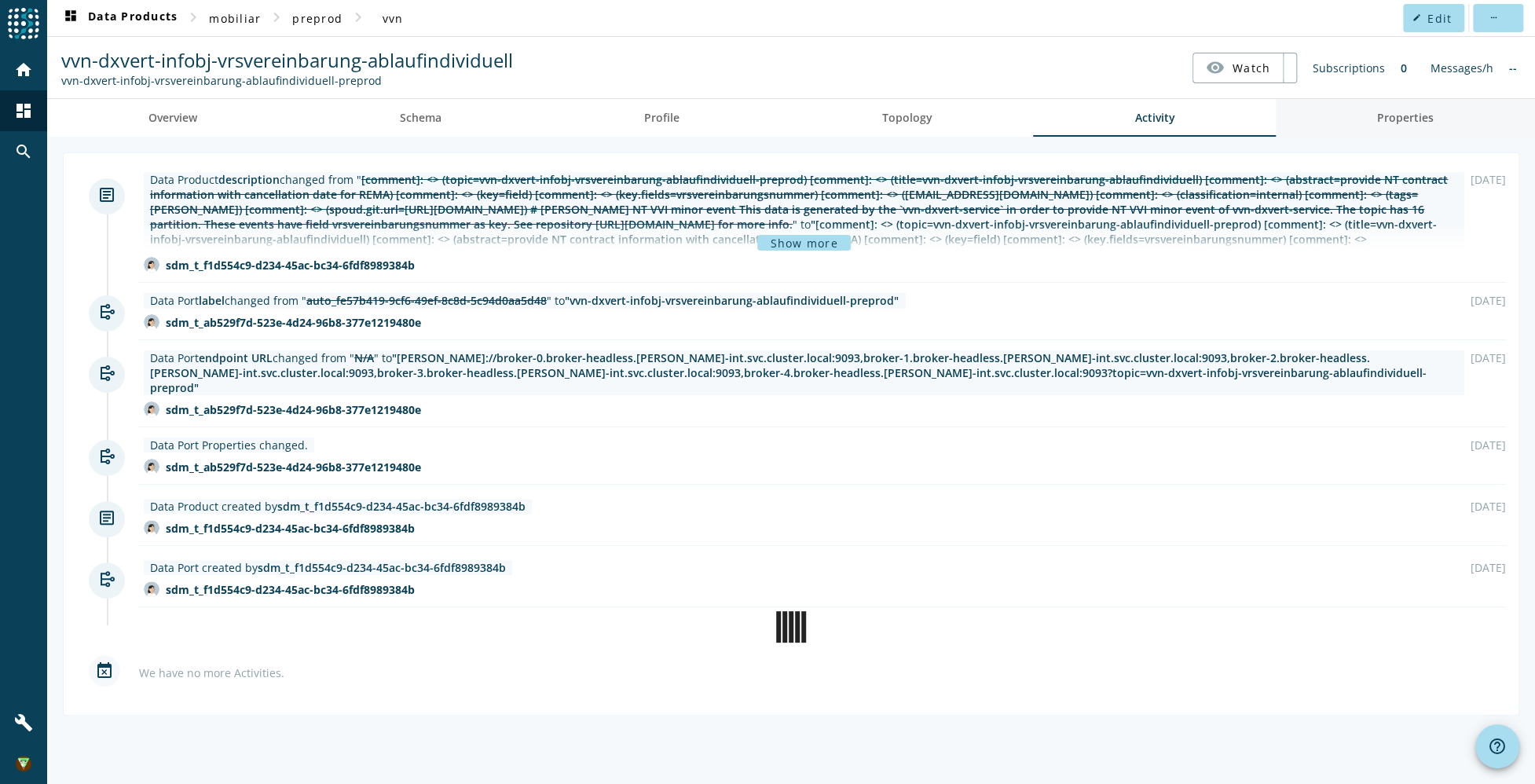
click at [1383, 124] on span "Properties" at bounding box center [1405, 118] width 56 height 38
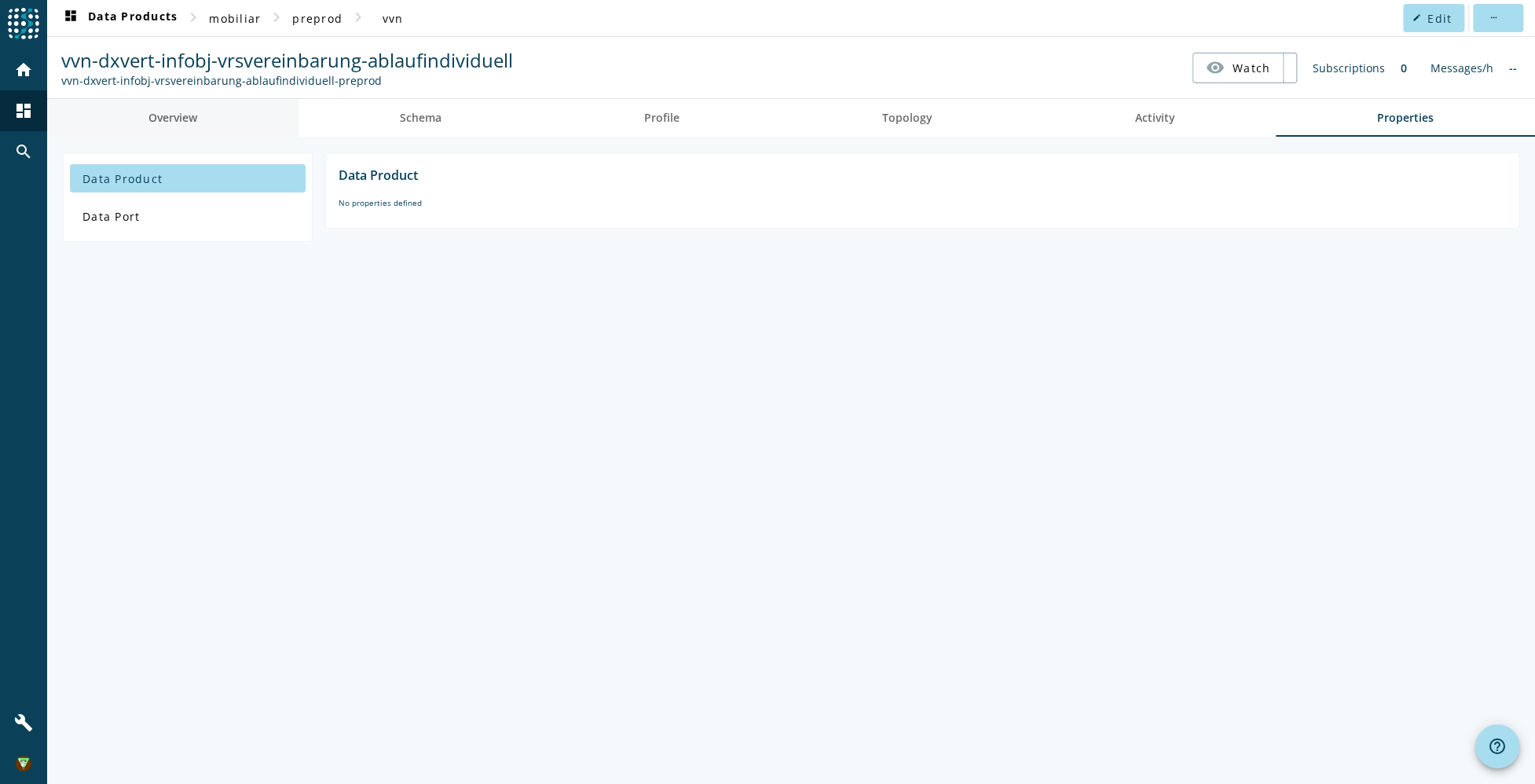
click at [194, 130] on span "Overview" at bounding box center [172, 118] width 48 height 38
